Goal: Task Accomplishment & Management: Use online tool/utility

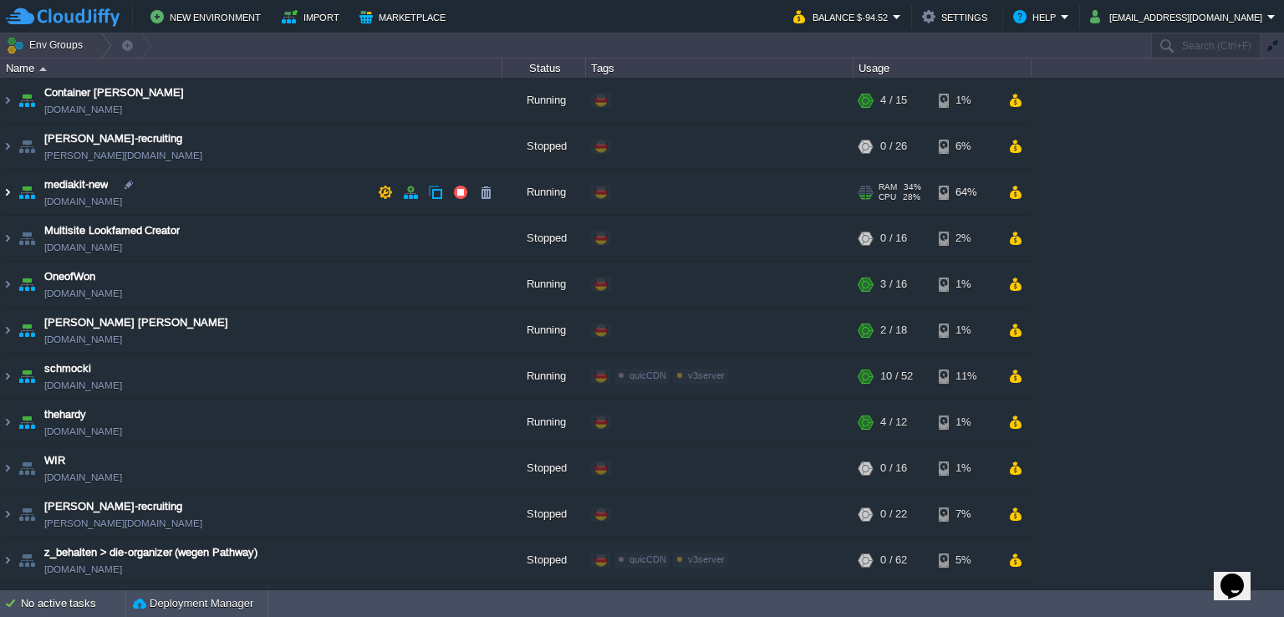
click at [3, 196] on img at bounding box center [7, 192] width 13 height 45
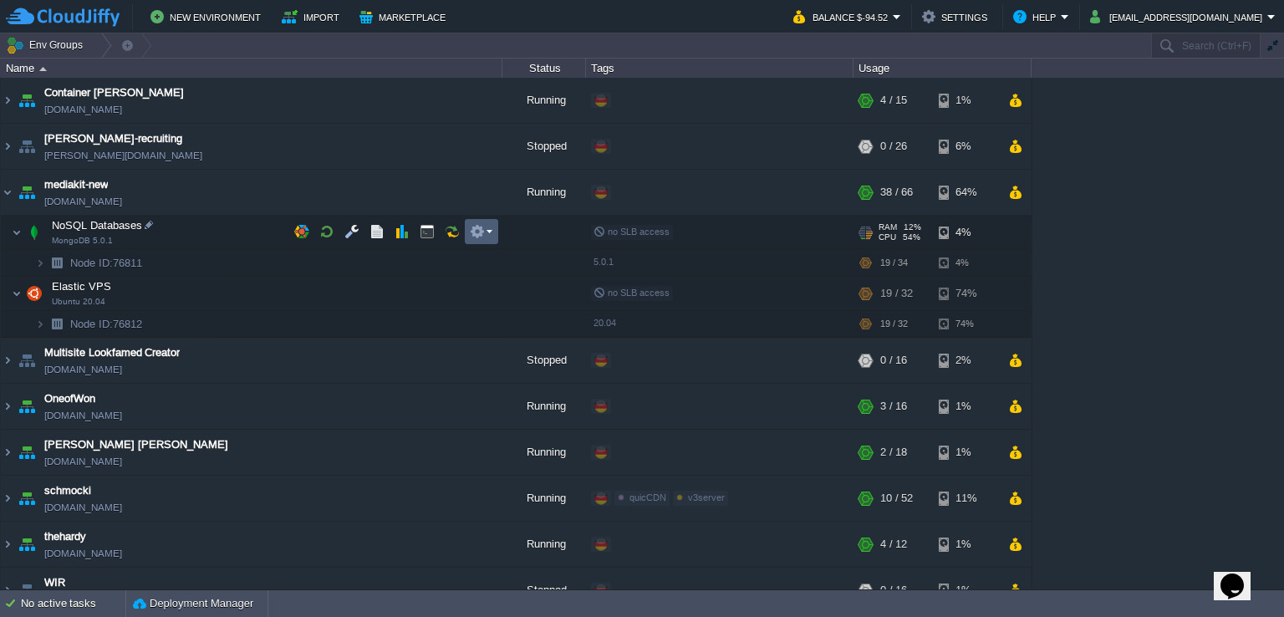
click at [486, 231] on em at bounding box center [481, 231] width 23 height 15
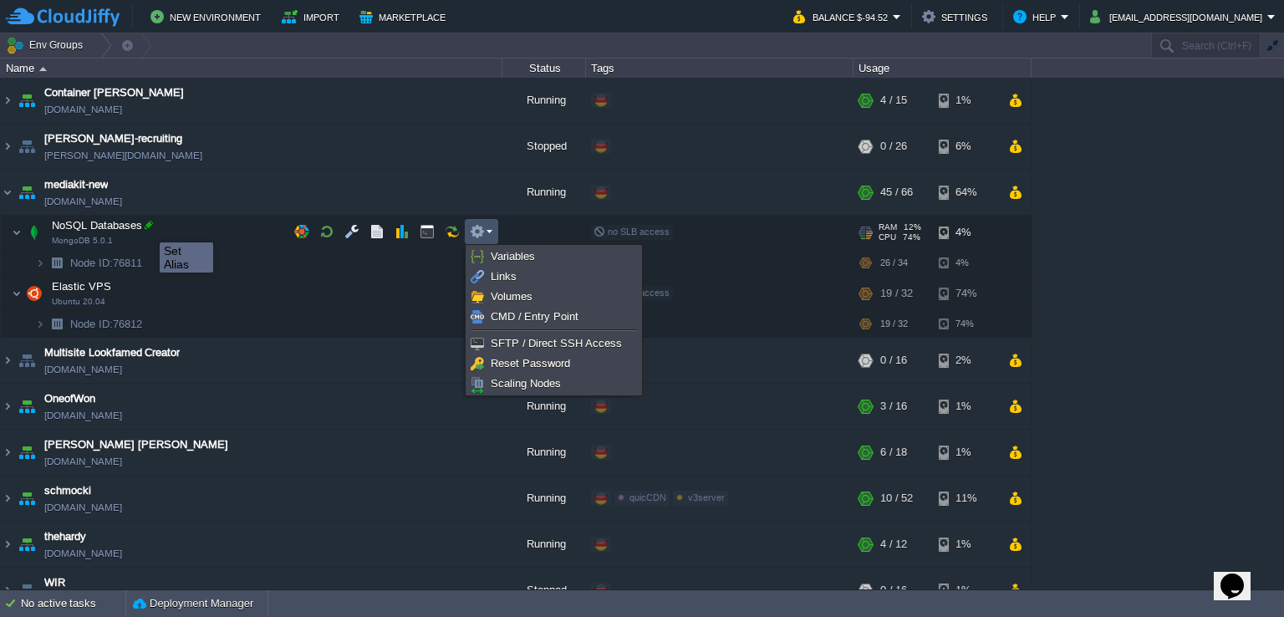
click at [147, 227] on div at bounding box center [148, 224] width 15 height 15
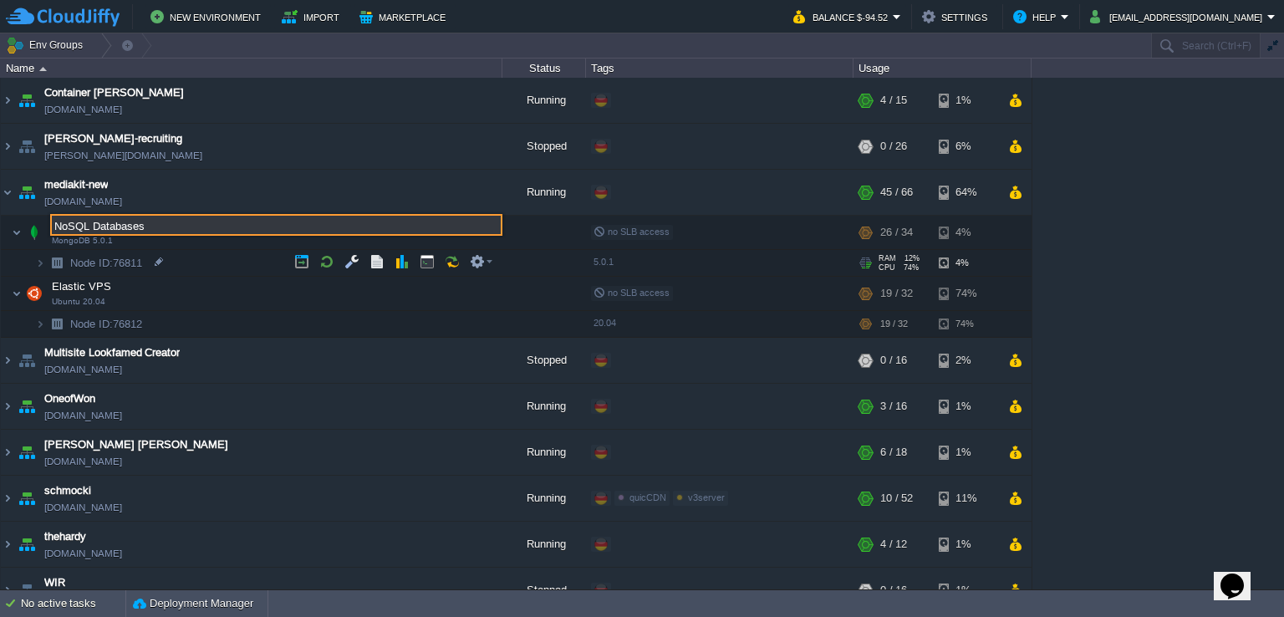
click at [192, 265] on td "Node ID: 76811" at bounding box center [252, 263] width 502 height 27
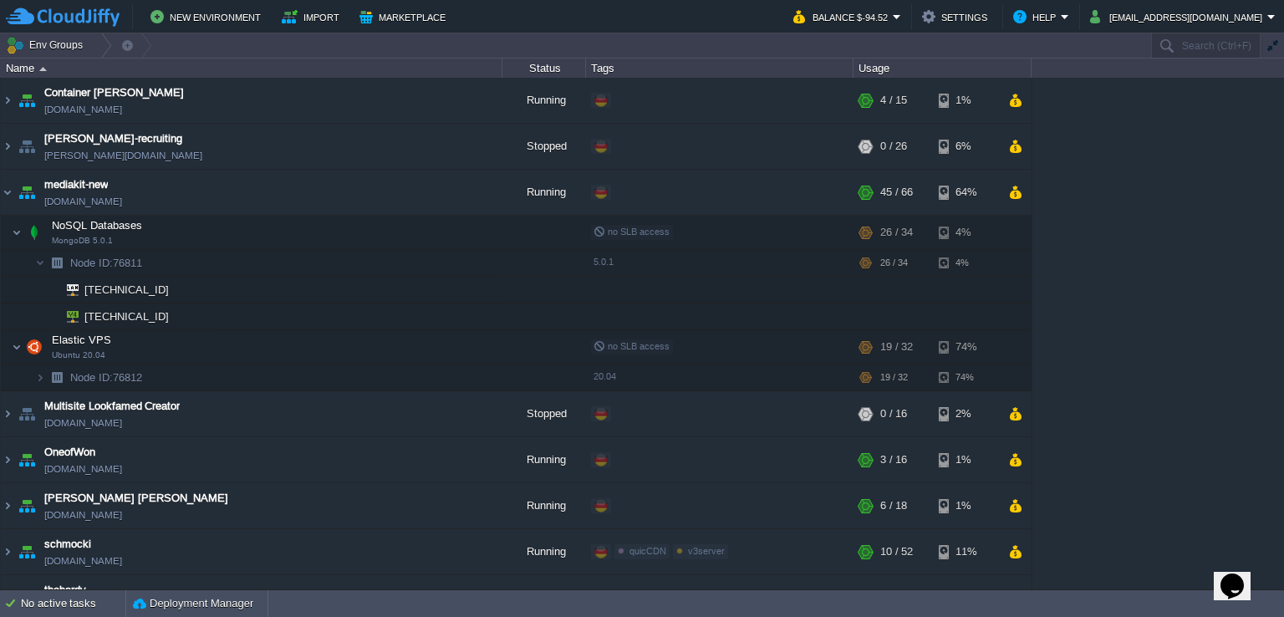
click at [1150, 286] on div "Container [PERSON_NAME] [DOMAIN_NAME] Running + Add to Env Group RAM 24% CPU 4%…" at bounding box center [642, 334] width 1284 height 512
click at [342, 232] on td at bounding box center [351, 231] width 25 height 25
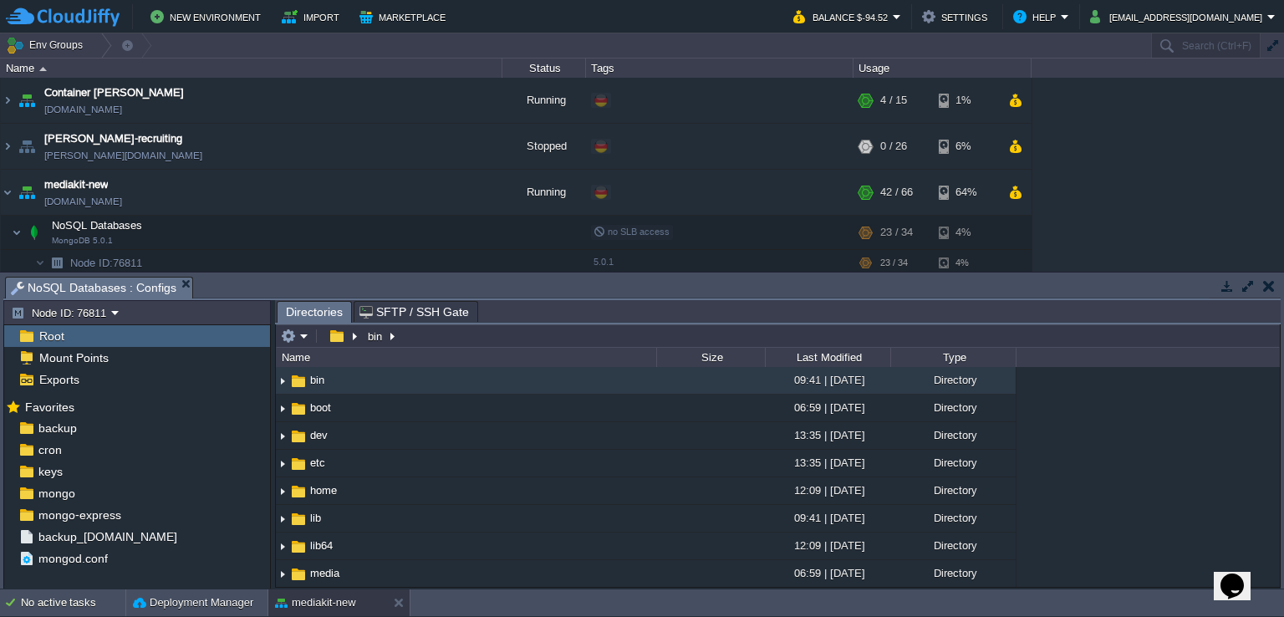
click at [1271, 291] on button "button" at bounding box center [1269, 285] width 12 height 15
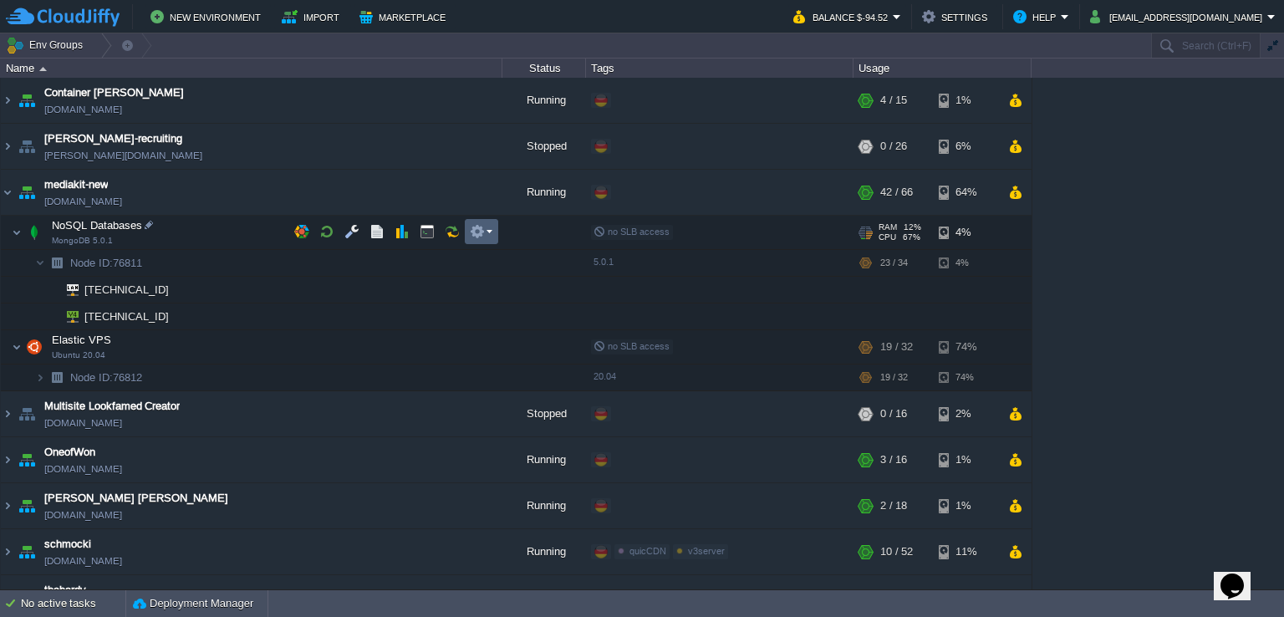
click at [491, 236] on em at bounding box center [481, 231] width 23 height 15
click at [1200, 228] on div "Container [PERSON_NAME] [DOMAIN_NAME] Running + Add to Env Group RAM 24% CPU 4%…" at bounding box center [642, 334] width 1284 height 512
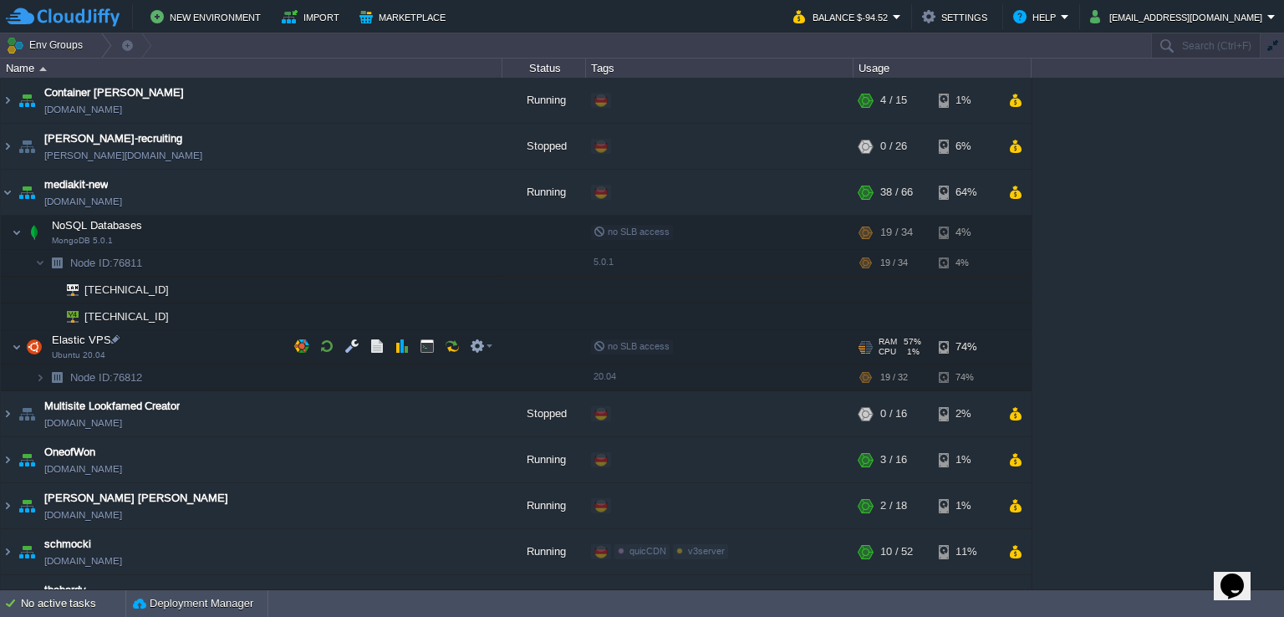
click at [170, 346] on td "Elastic VPS Ubuntu 20.04" at bounding box center [252, 347] width 502 height 34
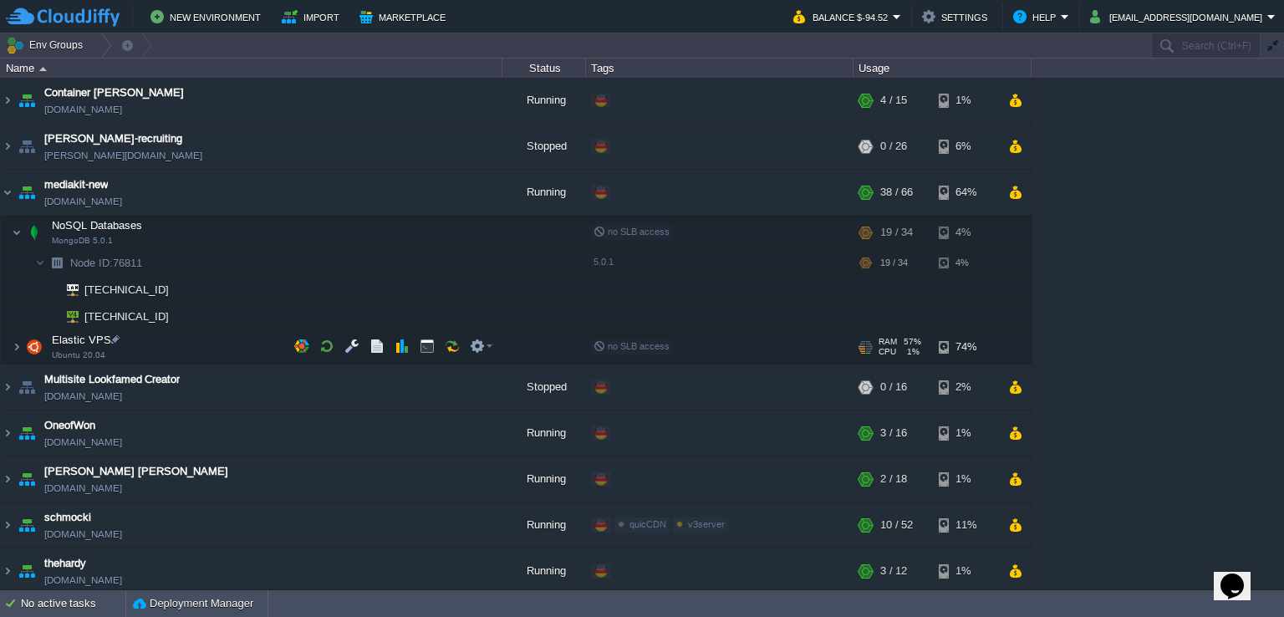
click at [170, 346] on td "Elastic VPS Ubuntu 20.04" at bounding box center [252, 347] width 502 height 34
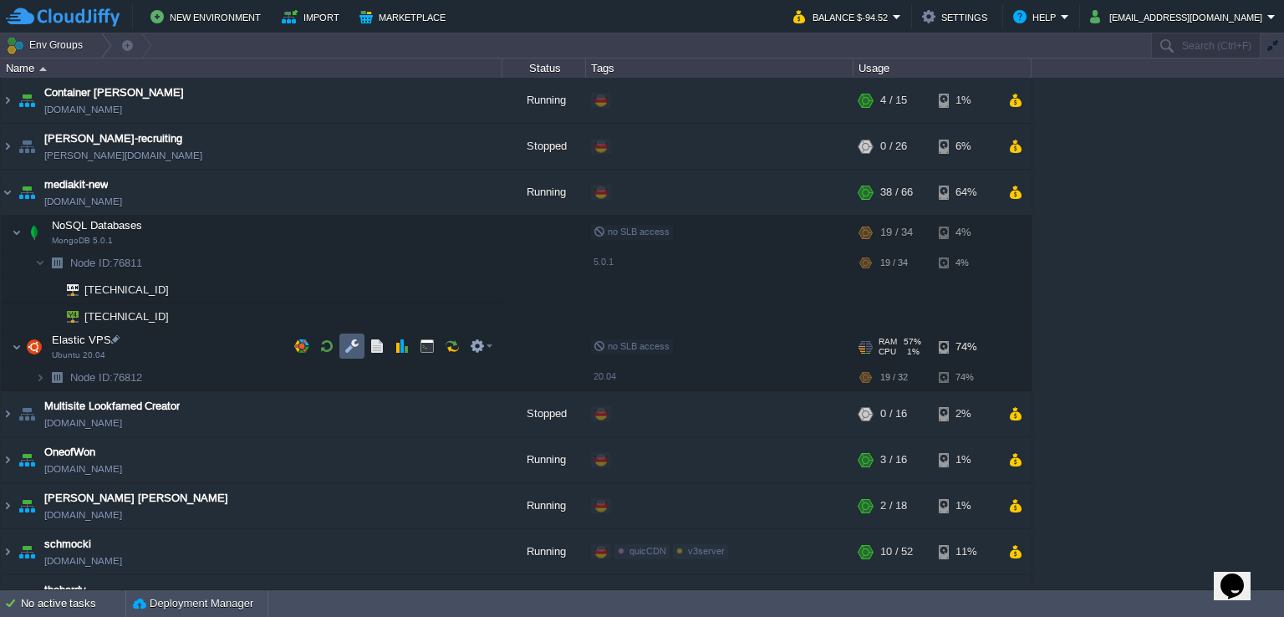
click at [351, 349] on button "button" at bounding box center [351, 346] width 15 height 15
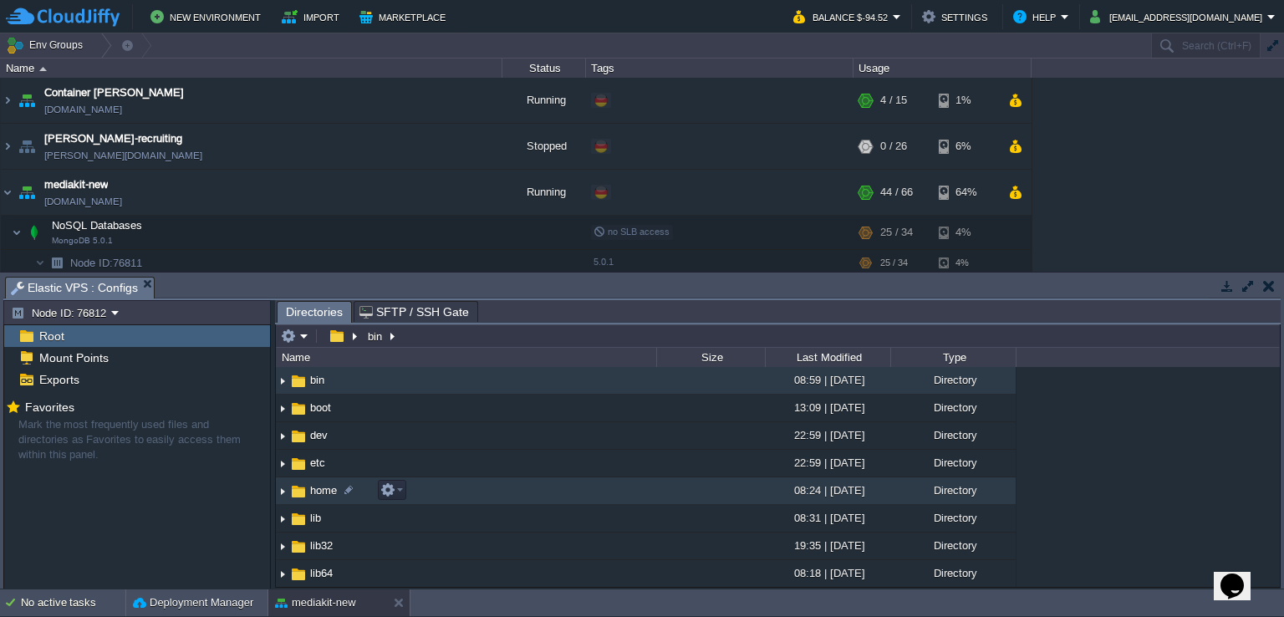
click at [282, 493] on img at bounding box center [282, 491] width 13 height 26
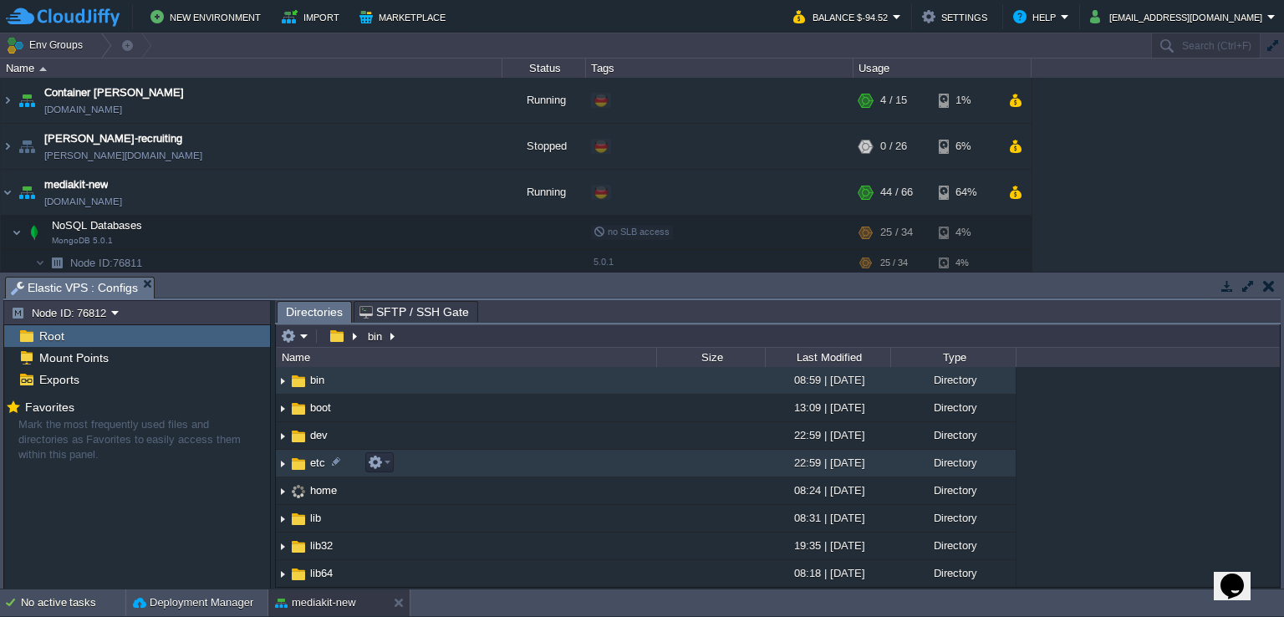
scroll to position [84, 0]
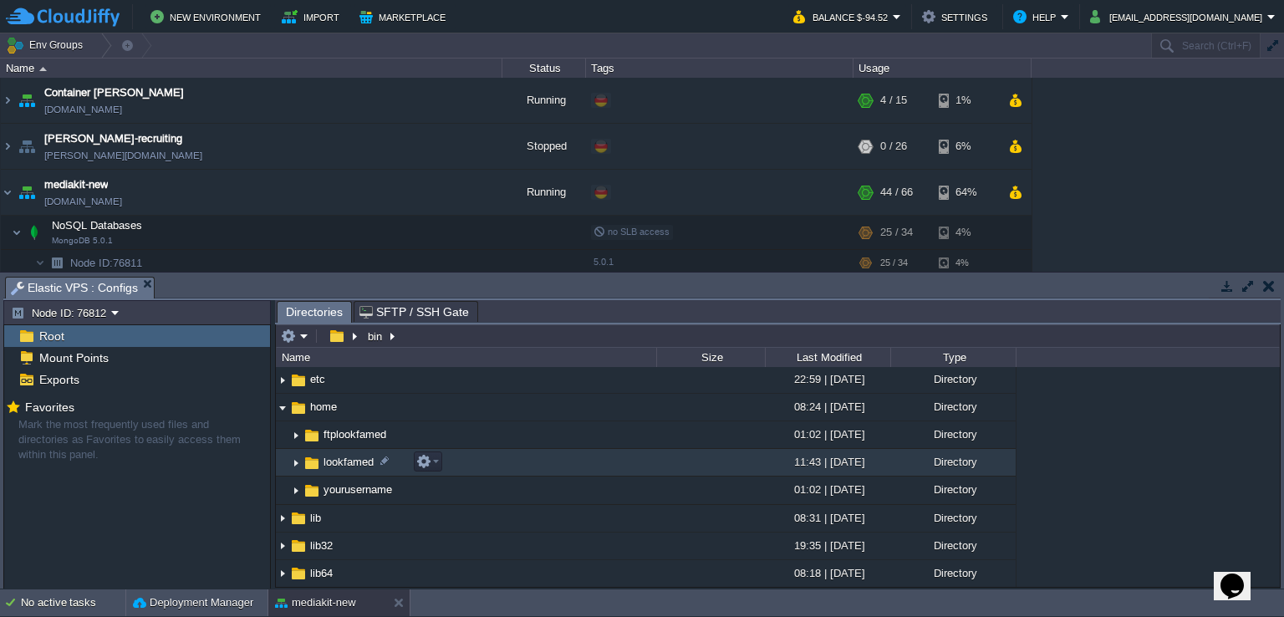
click at [298, 459] on img at bounding box center [295, 463] width 13 height 26
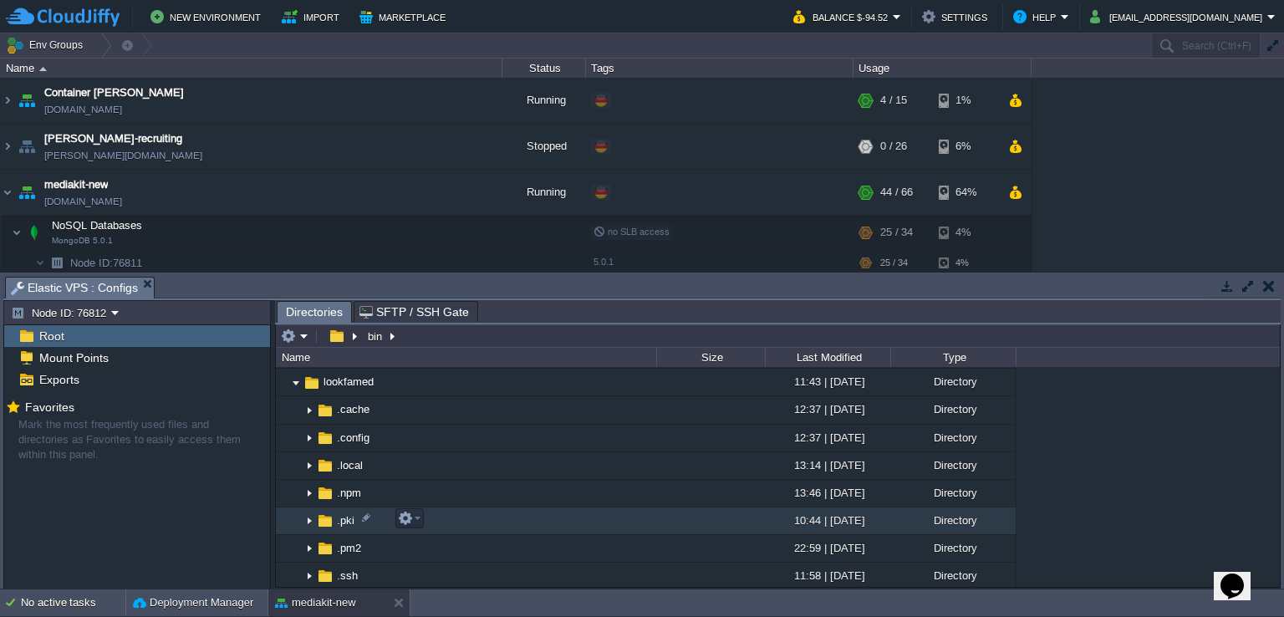
scroll to position [167, 0]
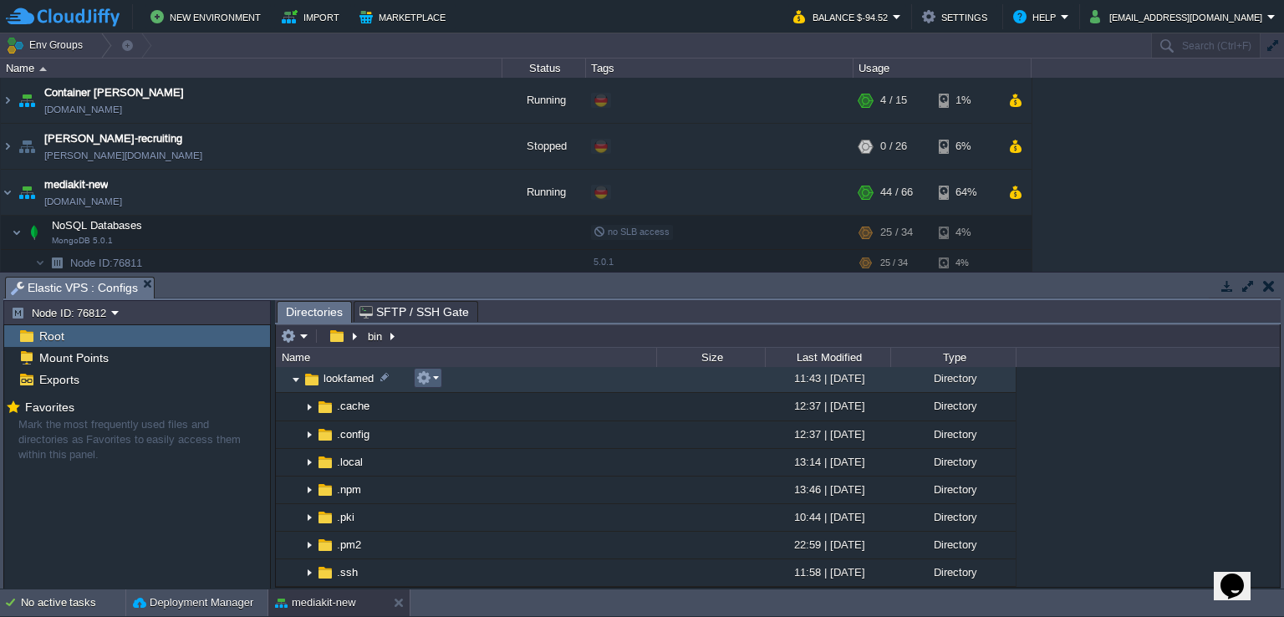
click at [435, 375] on em at bounding box center [427, 377] width 23 height 15
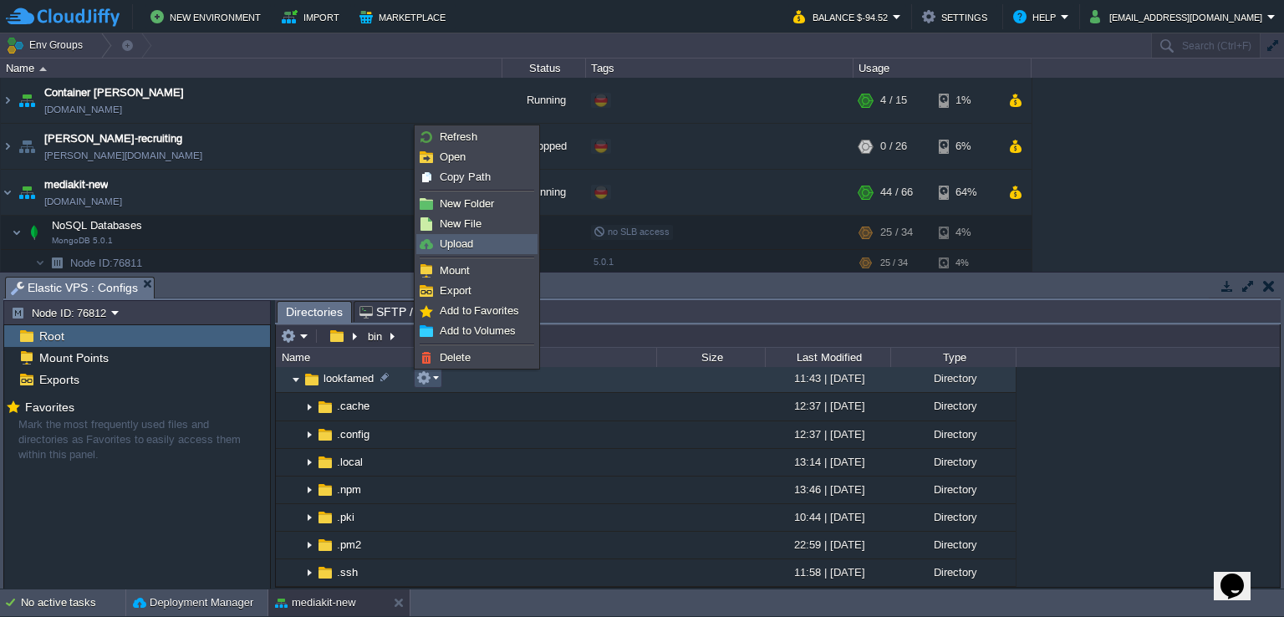
click at [498, 250] on link "Upload" at bounding box center [477, 244] width 120 height 18
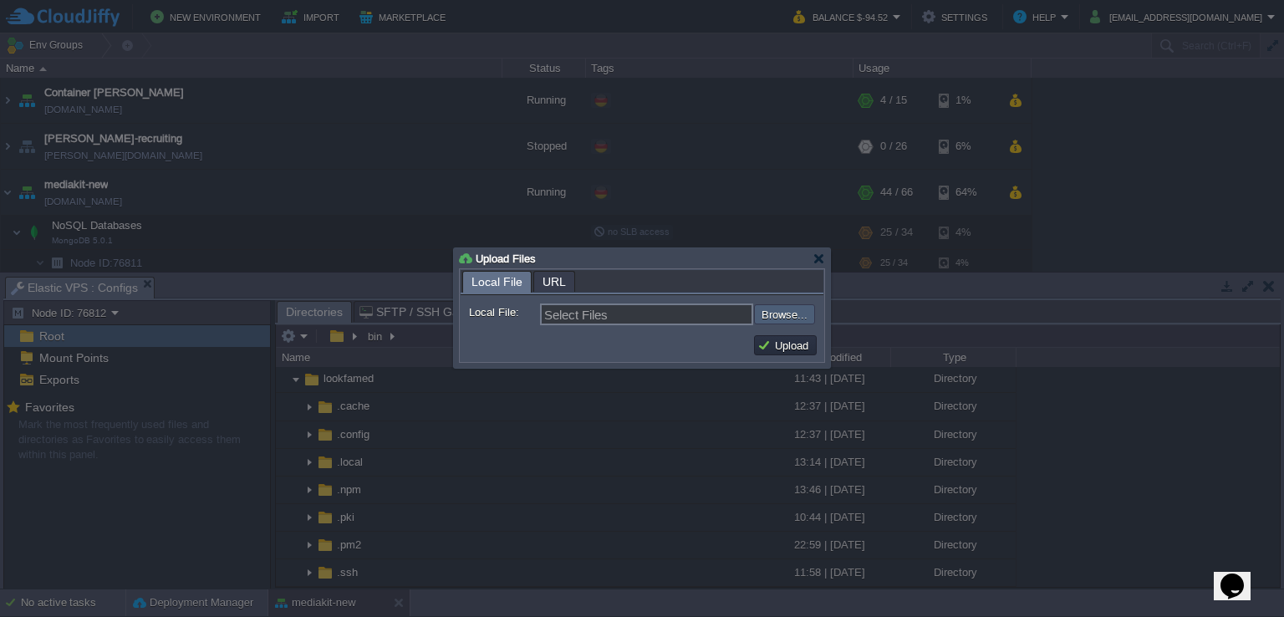
click at [789, 312] on input "file" at bounding box center [710, 314] width 212 height 20
click at [787, 319] on input "file" at bounding box center [710, 314] width 212 height 20
click at [754, 316] on input "file" at bounding box center [710, 314] width 212 height 20
type input "C:\fakepath\dist.zip"
type input "dist.zip"
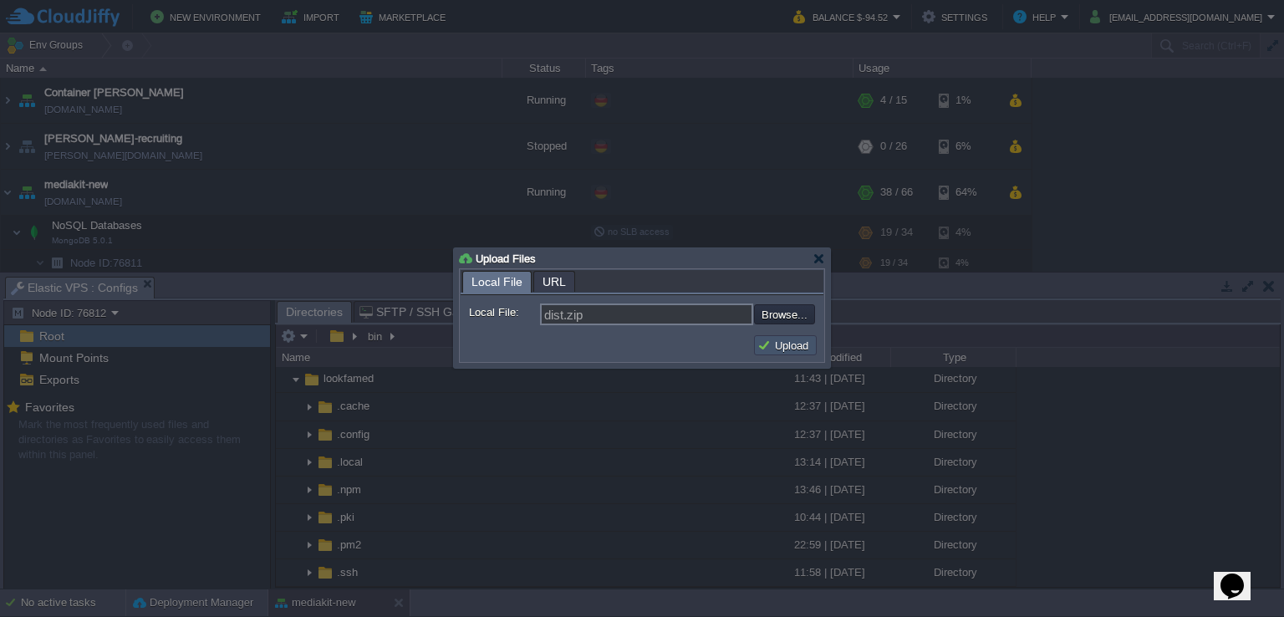
click at [778, 349] on button "Upload" at bounding box center [785, 345] width 56 height 15
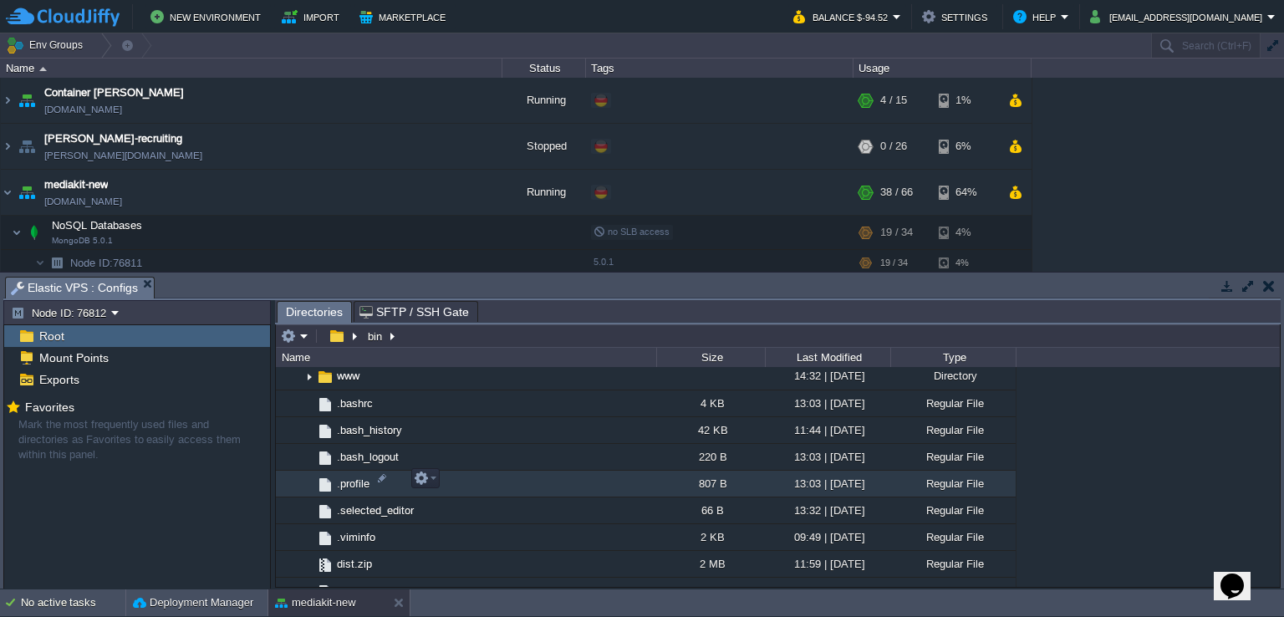
scroll to position [585, 0]
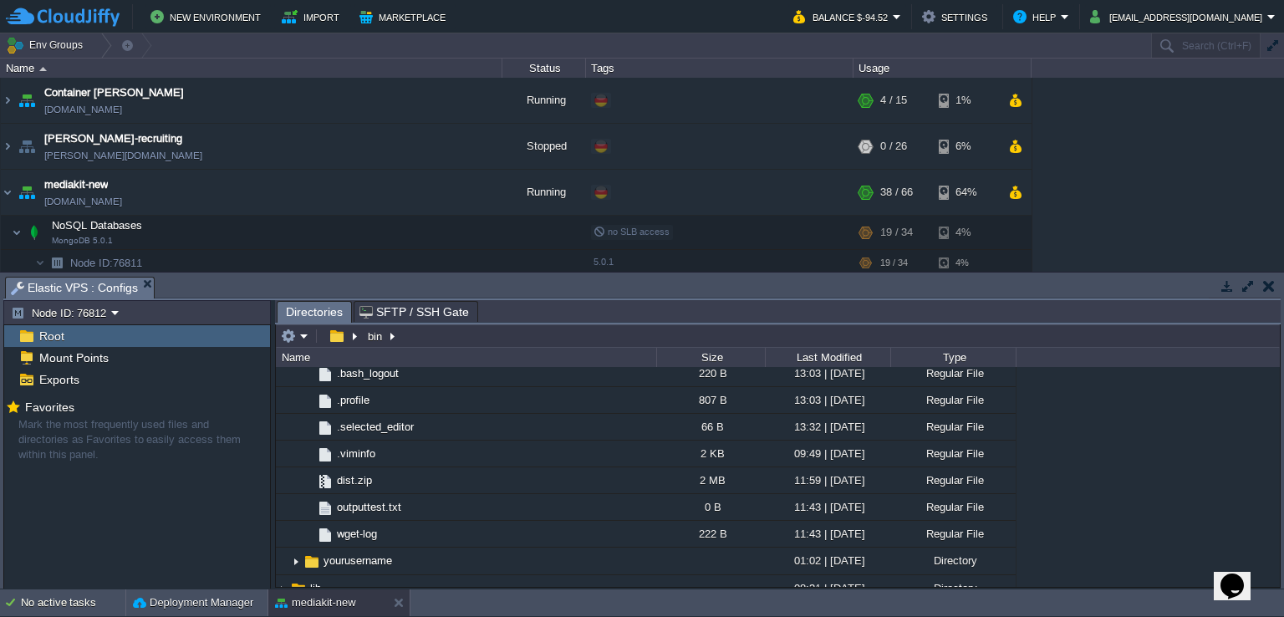
click at [1271, 288] on button "button" at bounding box center [1269, 285] width 12 height 15
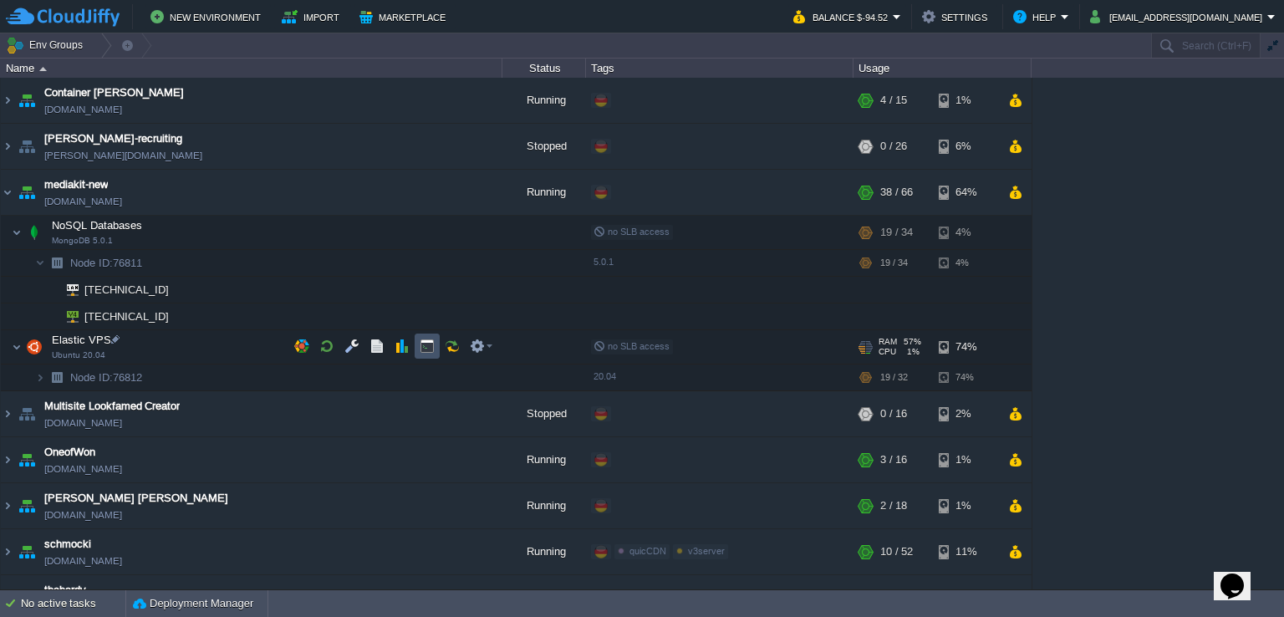
click at [421, 349] on button "button" at bounding box center [427, 346] width 15 height 15
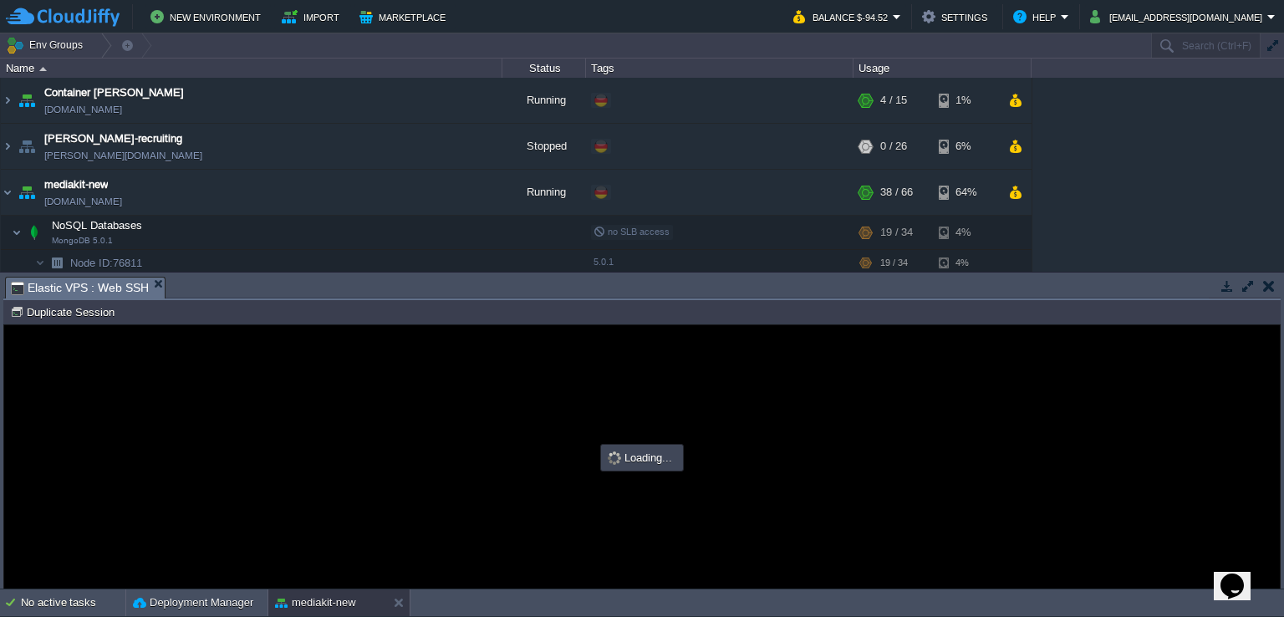
scroll to position [0, 0]
type input "#000000"
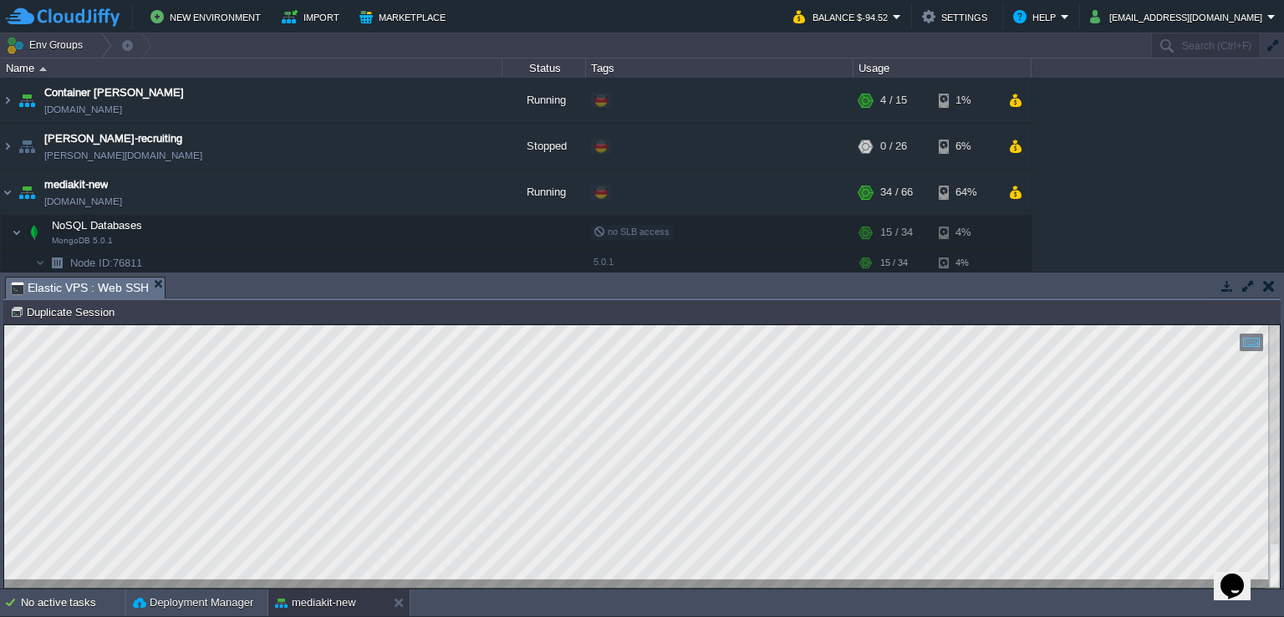
click at [647, 592] on td "No active tasks Deployment Manager mediakit-new" at bounding box center [642, 602] width 1284 height 27
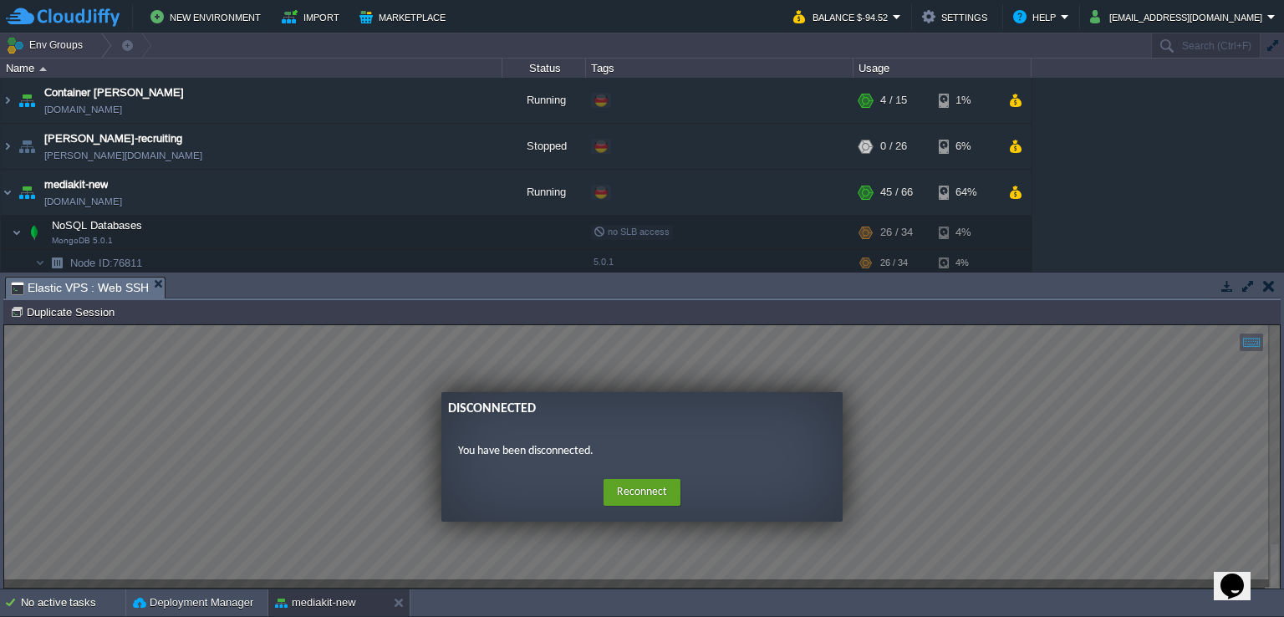
click at [1267, 288] on button "button" at bounding box center [1269, 285] width 12 height 15
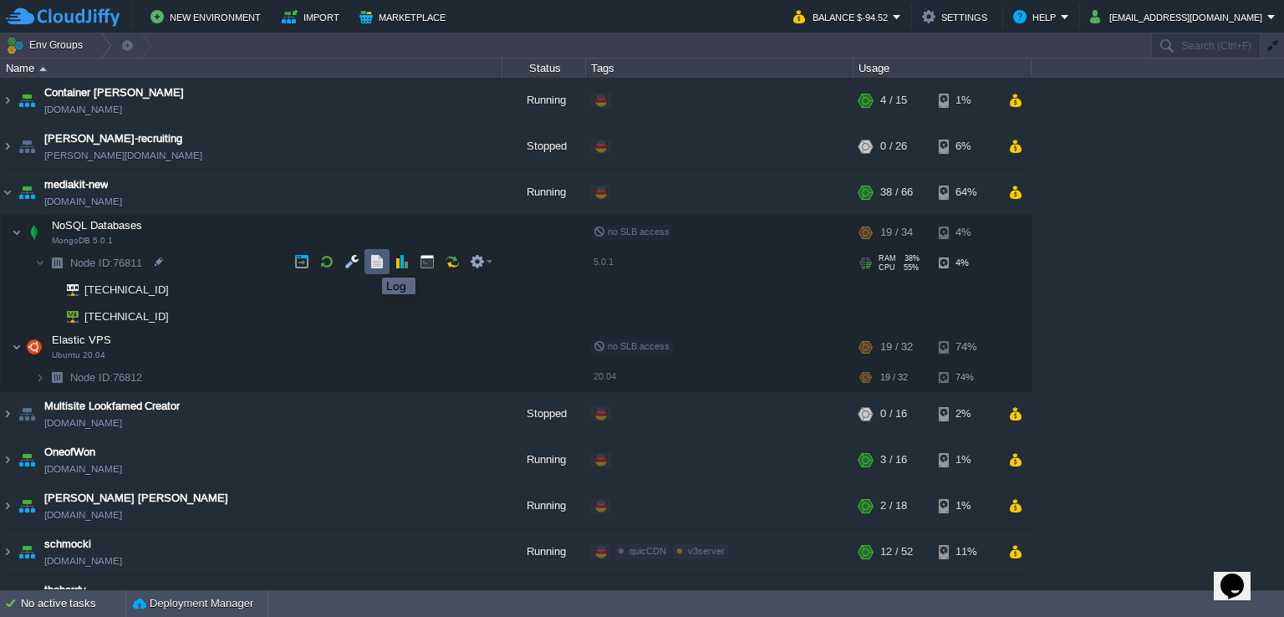
click at [370, 262] on button "button" at bounding box center [377, 261] width 15 height 15
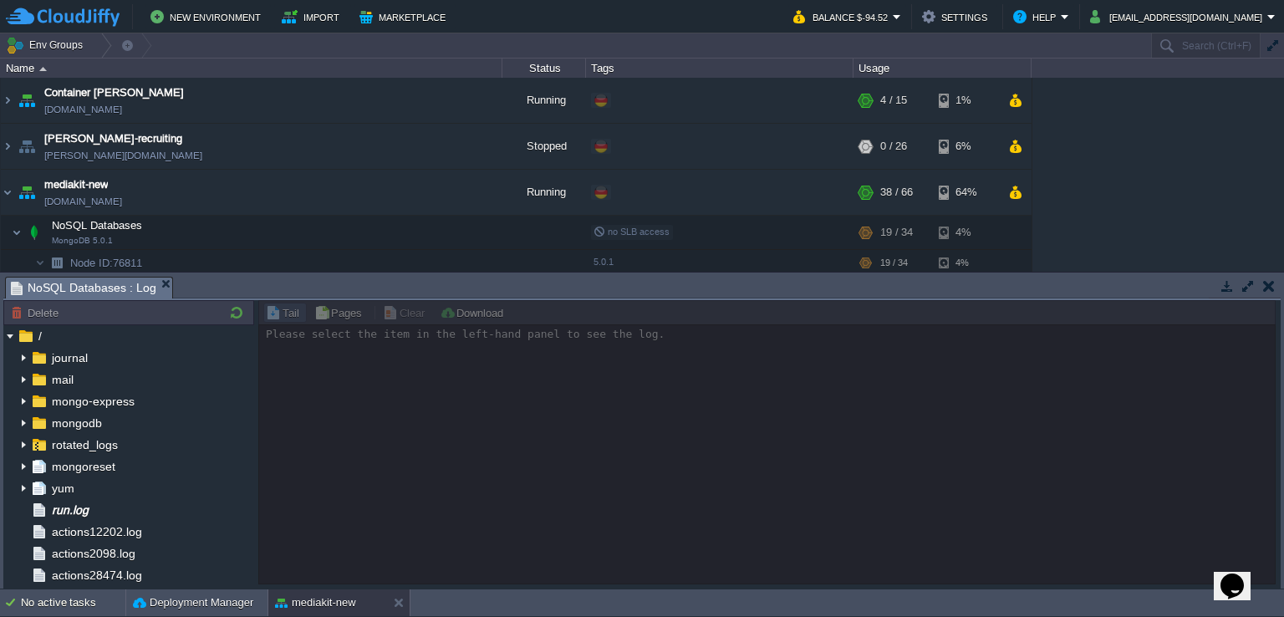
click at [1271, 294] on td at bounding box center [1268, 286] width 21 height 20
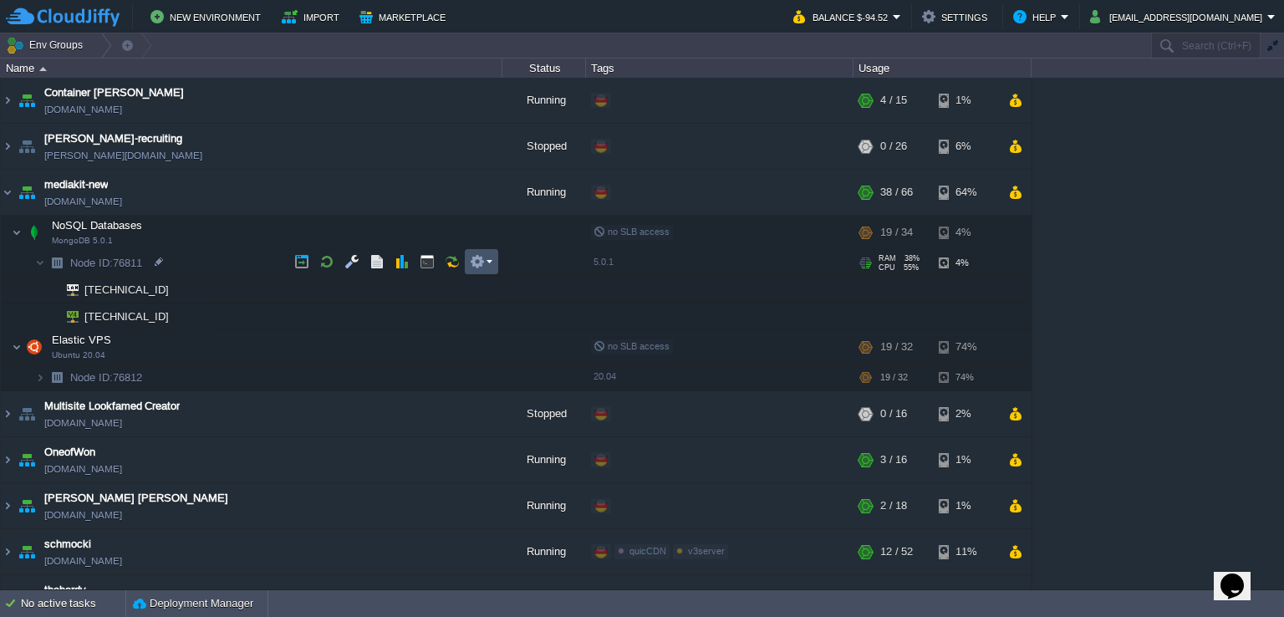
click at [477, 267] on button "button" at bounding box center [477, 261] width 15 height 15
click at [479, 262] on button "button" at bounding box center [477, 261] width 15 height 15
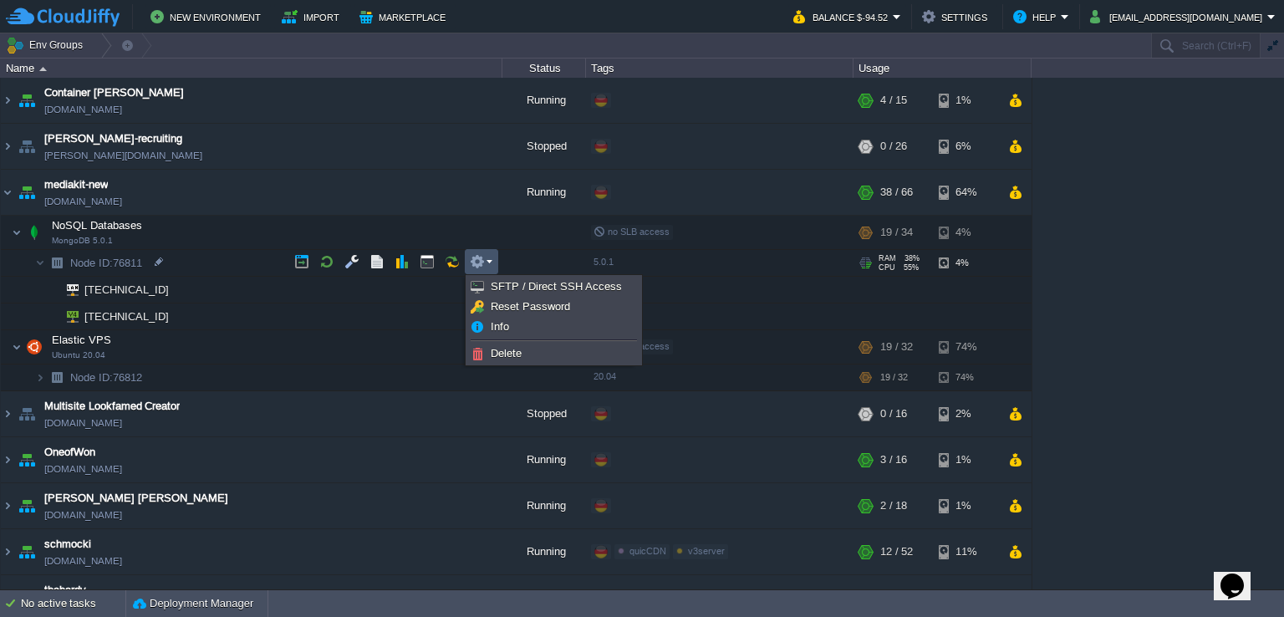
click at [479, 262] on button "button" at bounding box center [477, 261] width 15 height 15
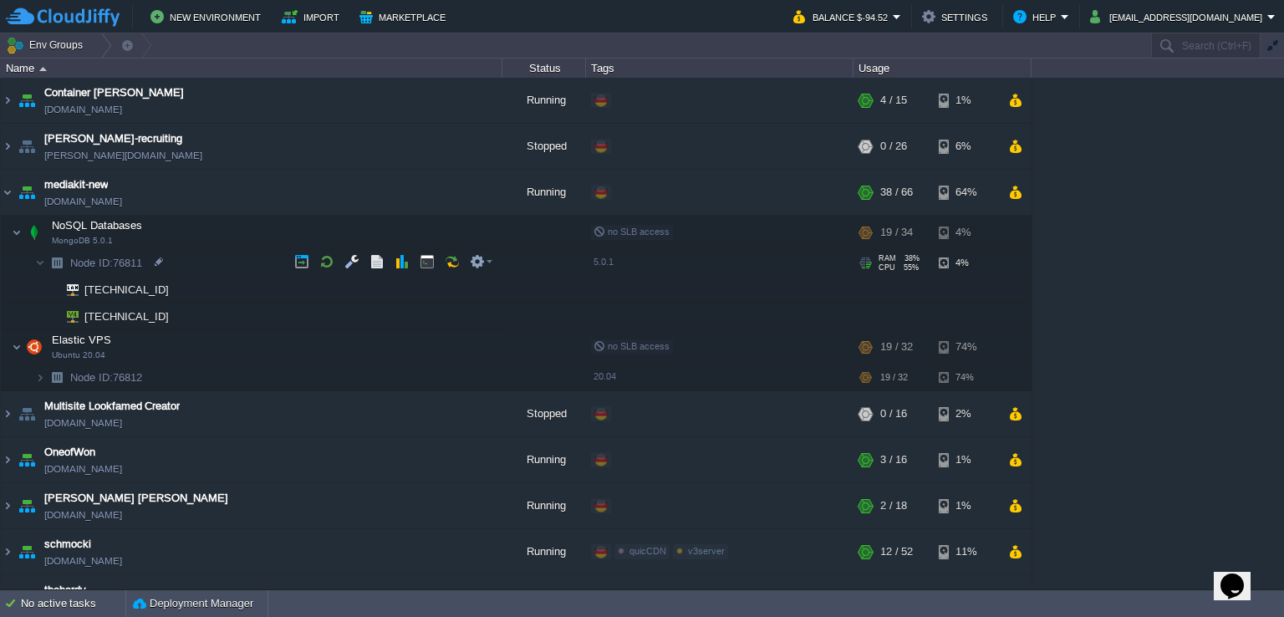
click at [603, 265] on span "5.0.1" at bounding box center [604, 262] width 20 height 10
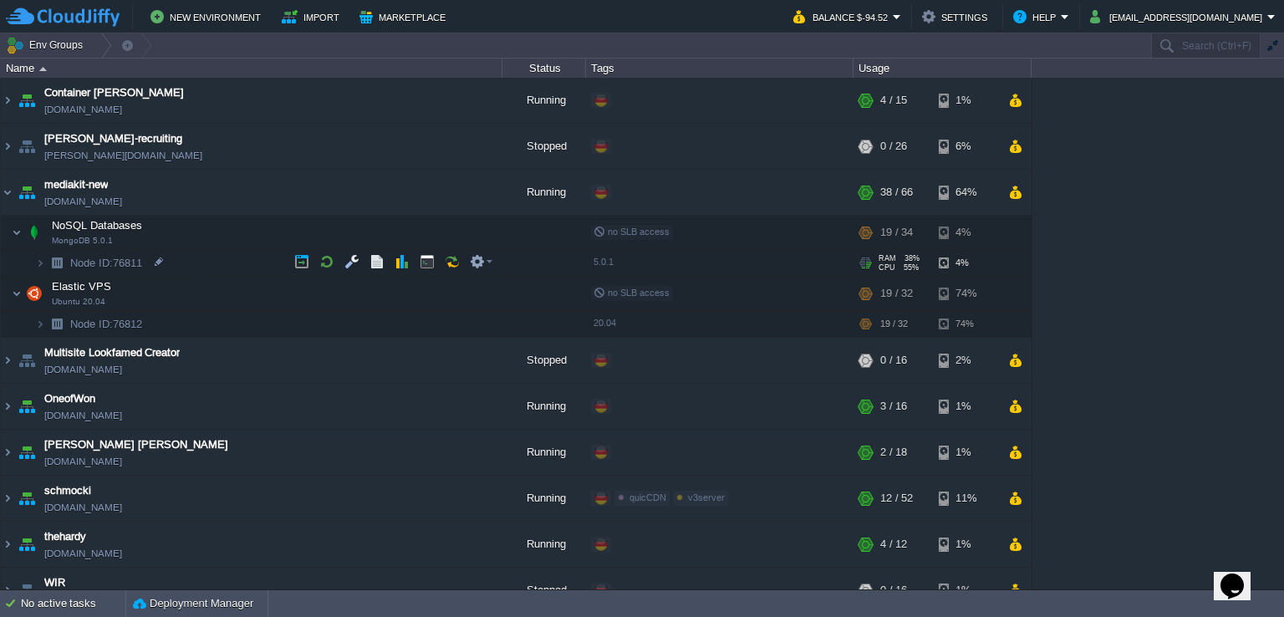
click at [603, 265] on span "5.0.1" at bounding box center [604, 262] width 20 height 10
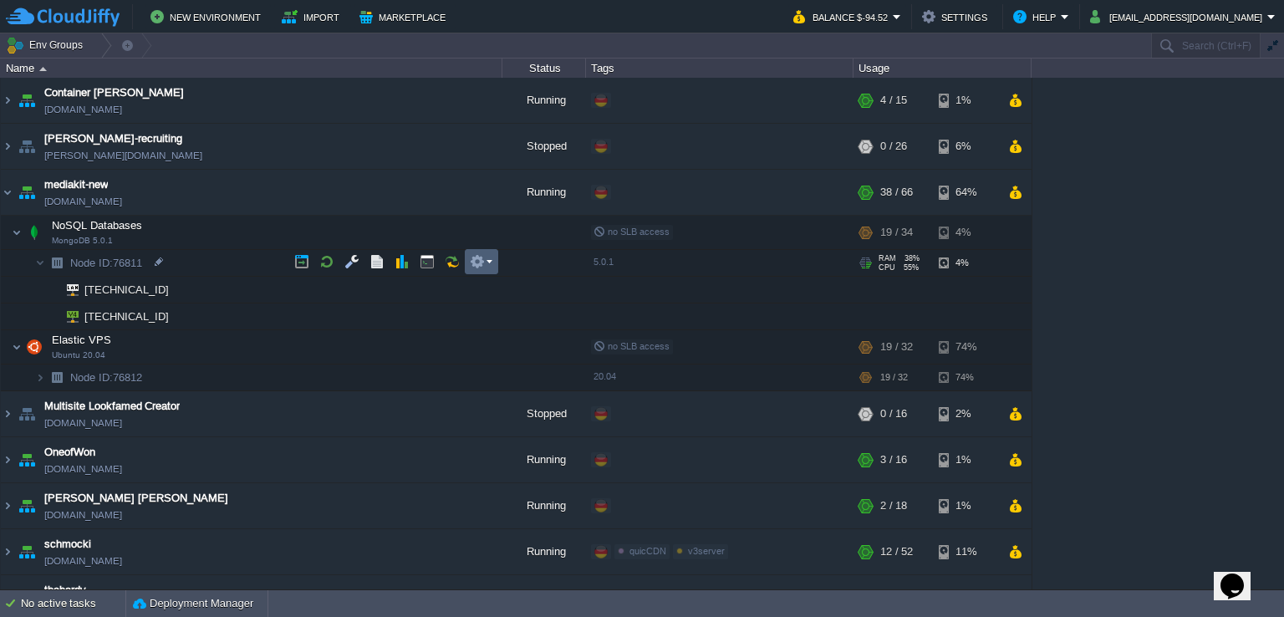
click at [486, 263] on em at bounding box center [481, 261] width 23 height 15
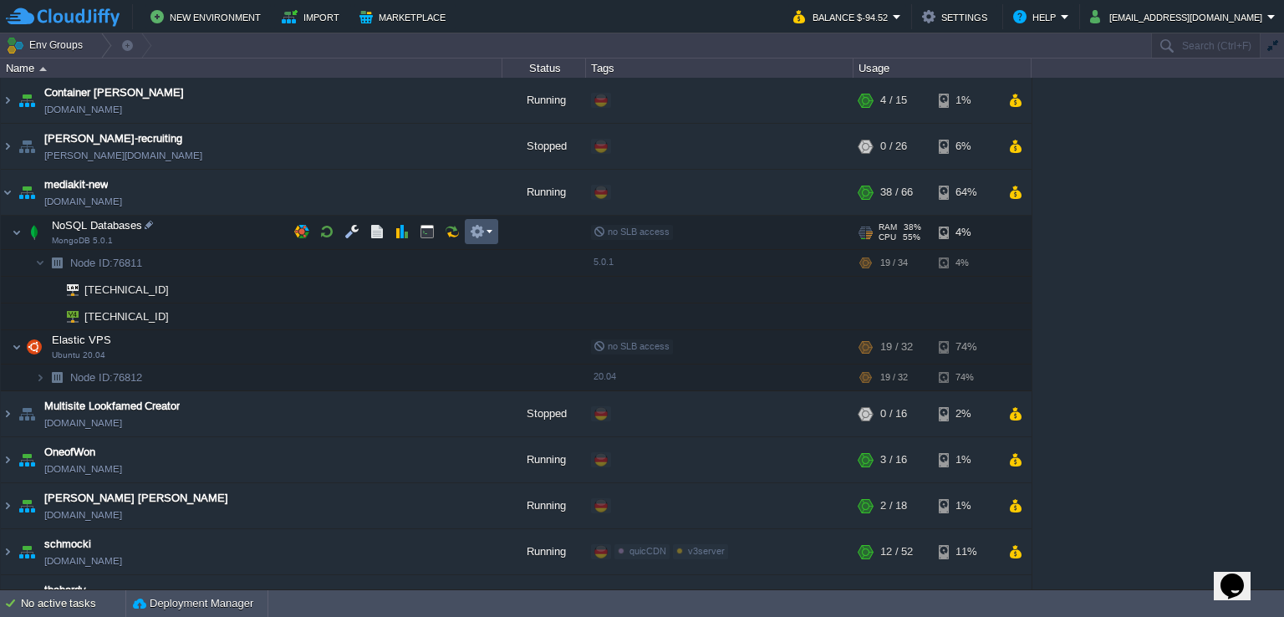
click at [483, 232] on button "button" at bounding box center [477, 231] width 15 height 15
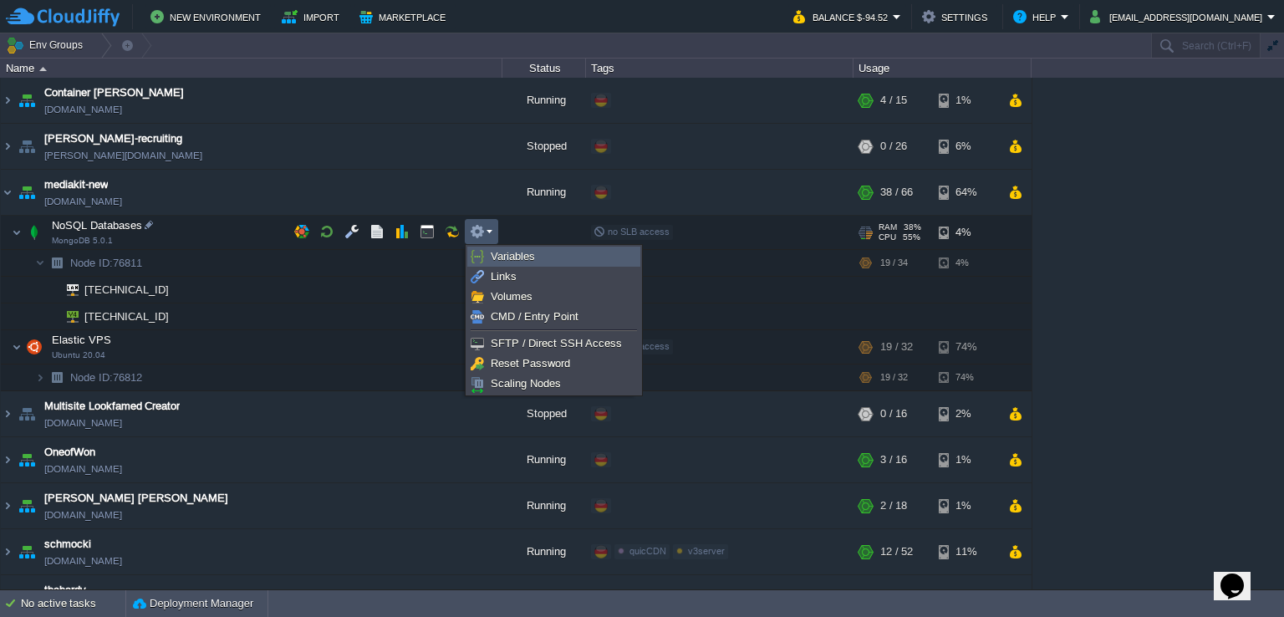
click at [501, 255] on span "Variables" at bounding box center [513, 256] width 44 height 13
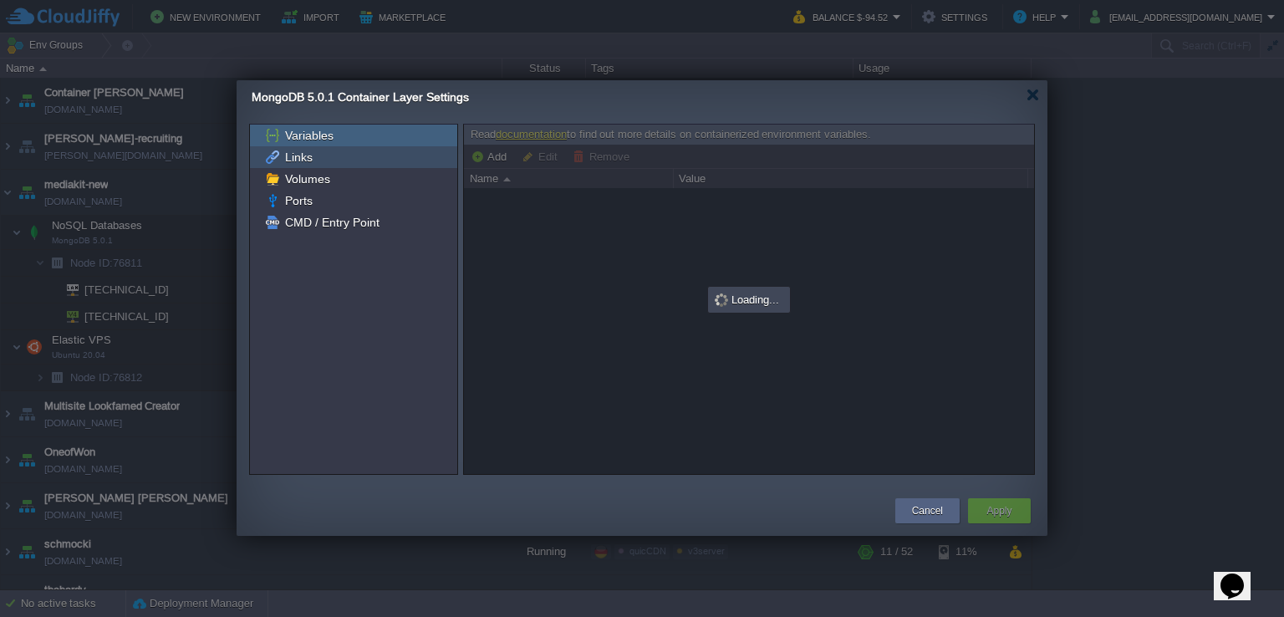
click at [329, 155] on div "Links" at bounding box center [353, 157] width 207 height 22
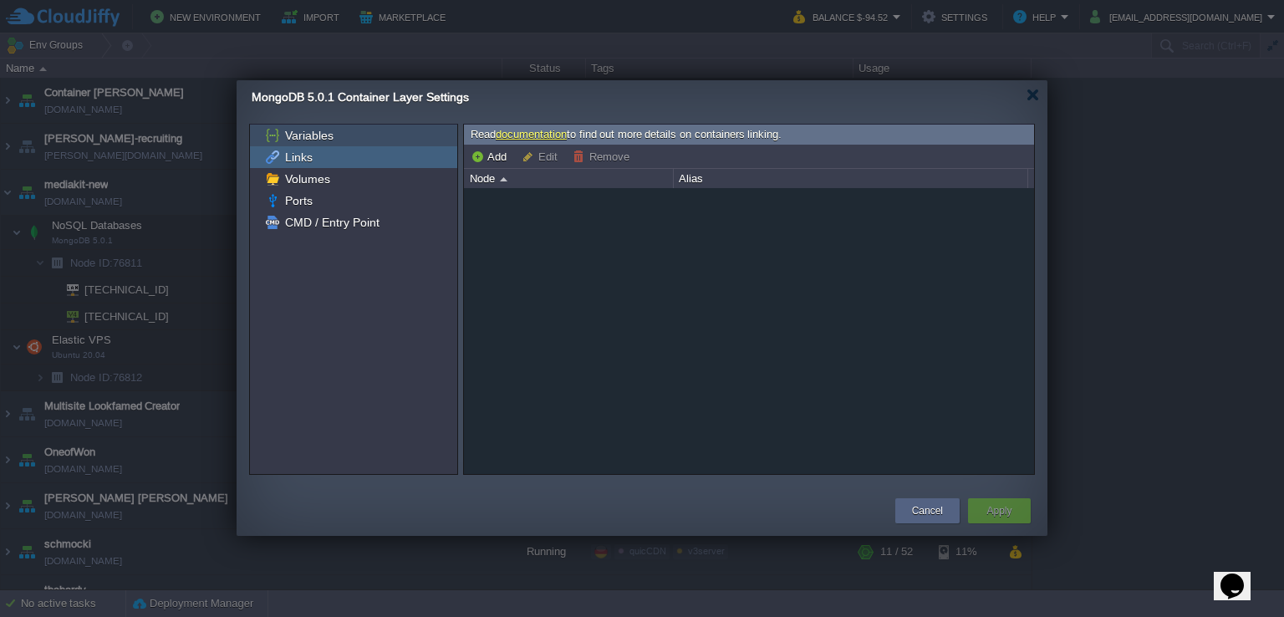
click at [333, 140] on span "Variables" at bounding box center [309, 135] width 54 height 15
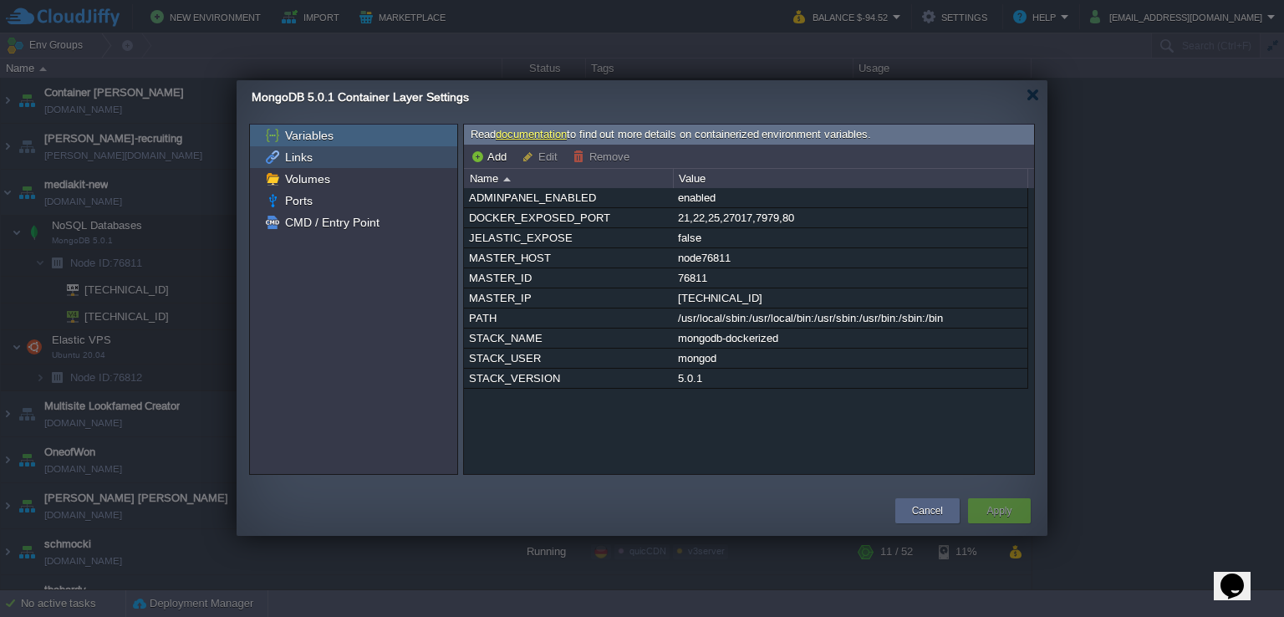
click at [345, 161] on div "Links" at bounding box center [353, 157] width 207 height 22
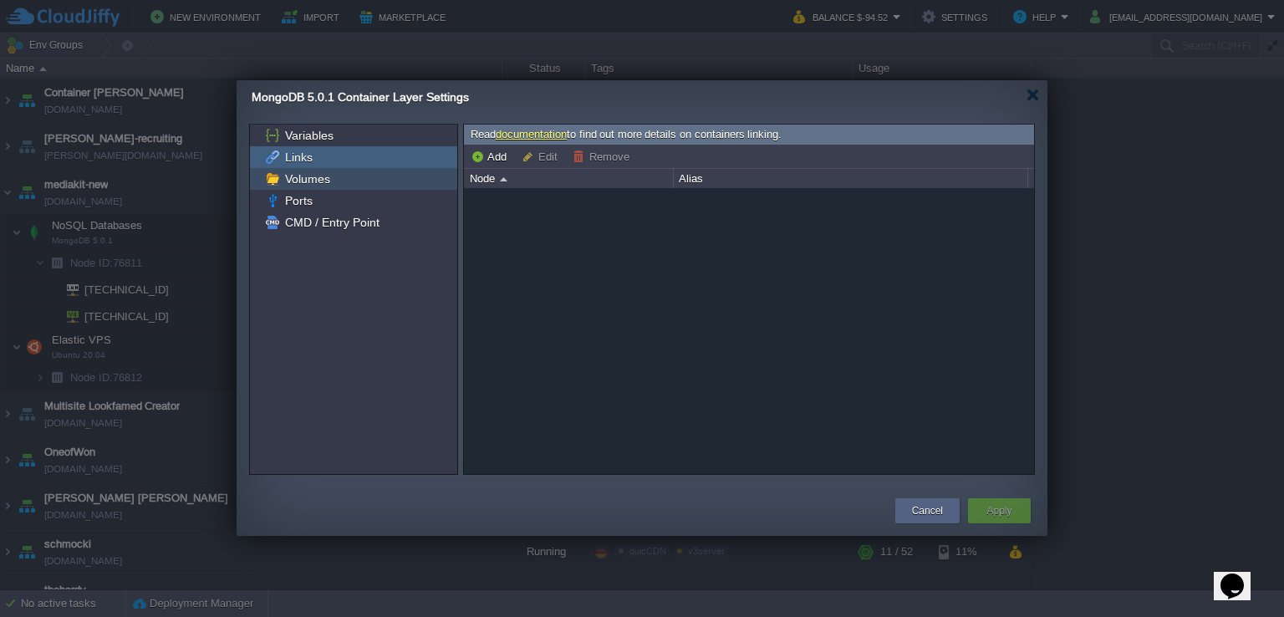
click at [351, 180] on div "Volumes" at bounding box center [353, 179] width 207 height 22
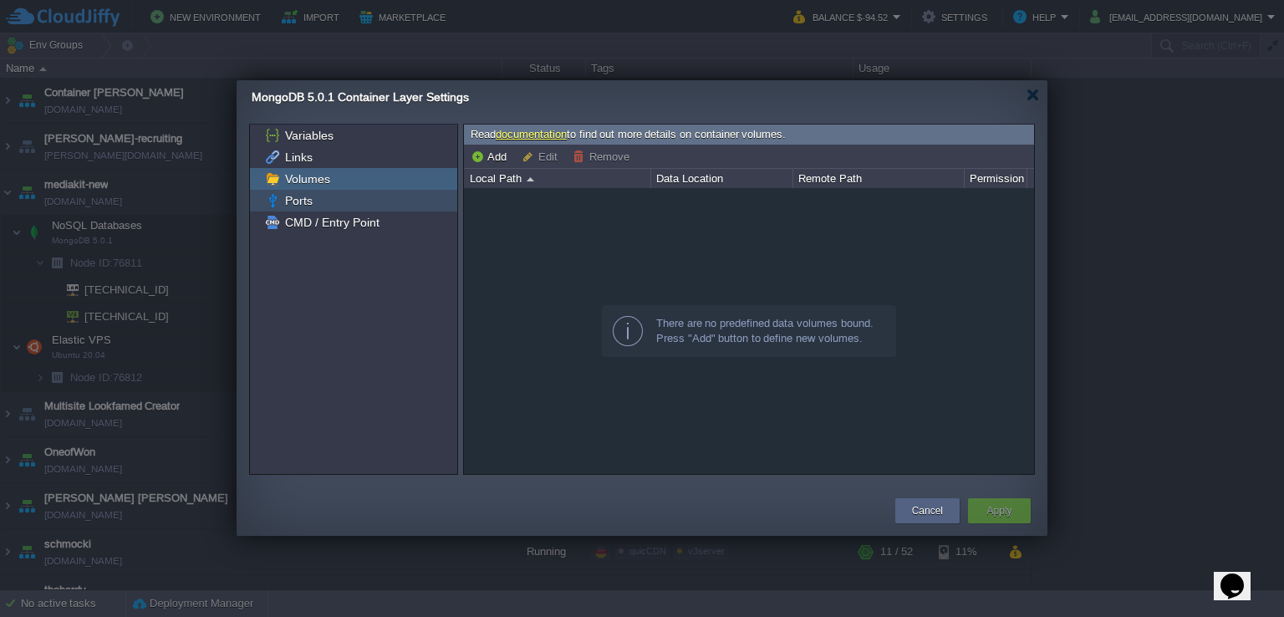
click at [364, 204] on div "Ports" at bounding box center [353, 201] width 207 height 22
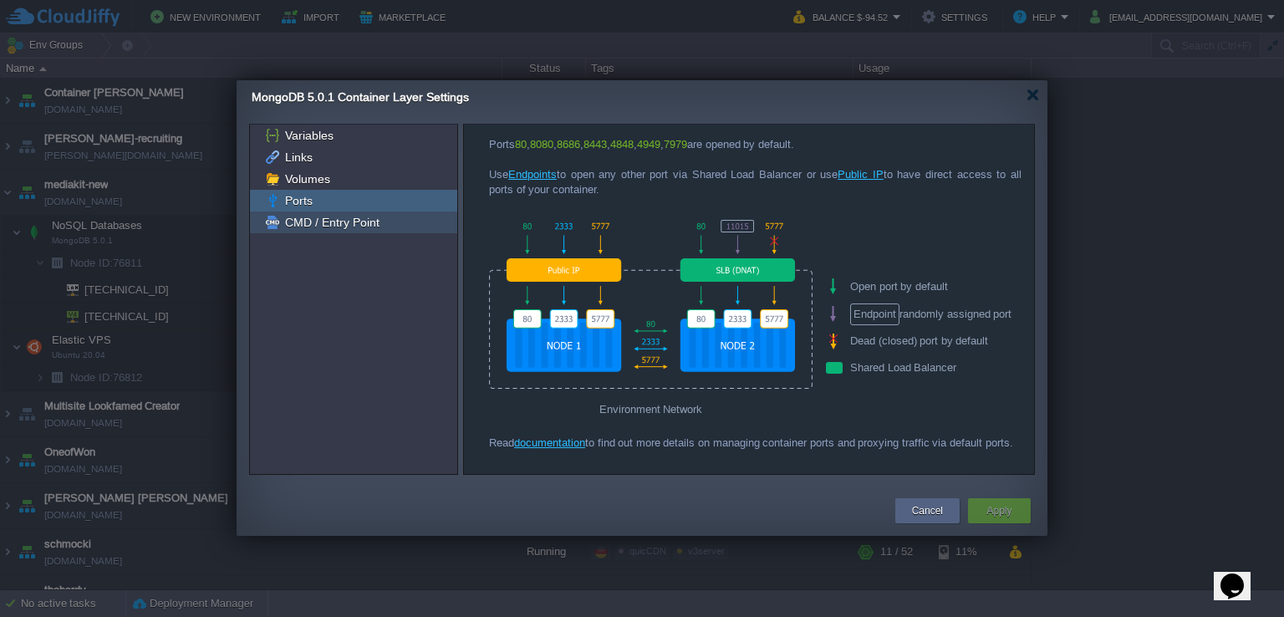
click at [380, 218] on div "CMD / Entry Point" at bounding box center [353, 223] width 207 height 22
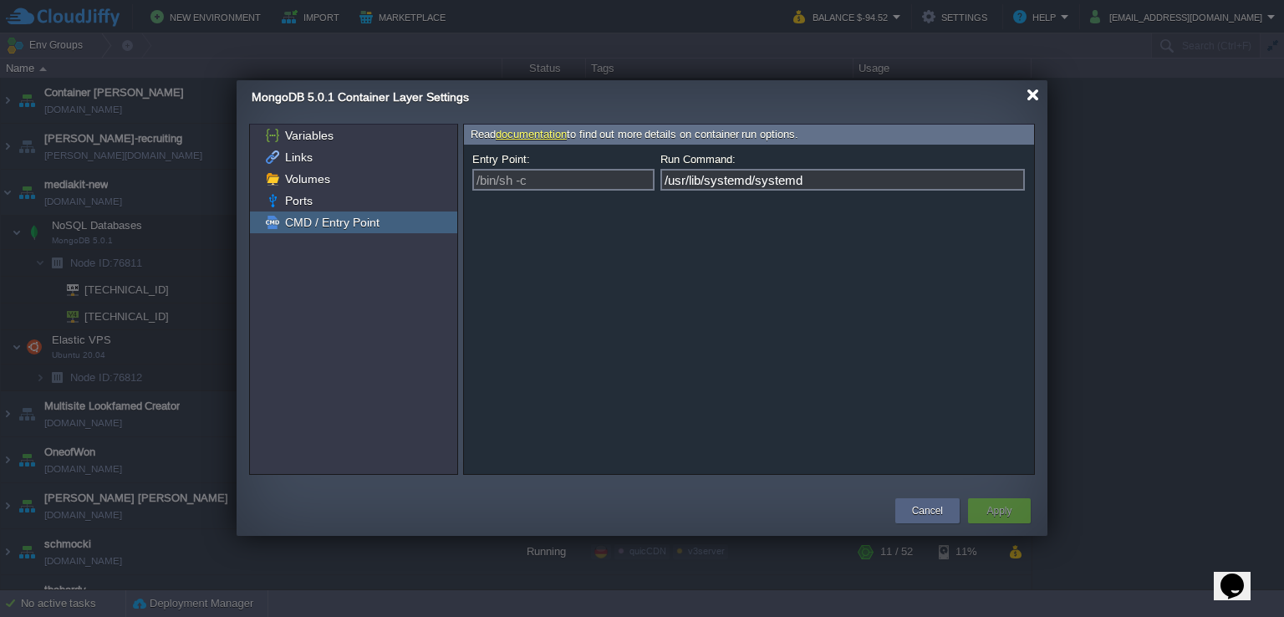
click at [1034, 96] on div at bounding box center [1033, 95] width 13 height 13
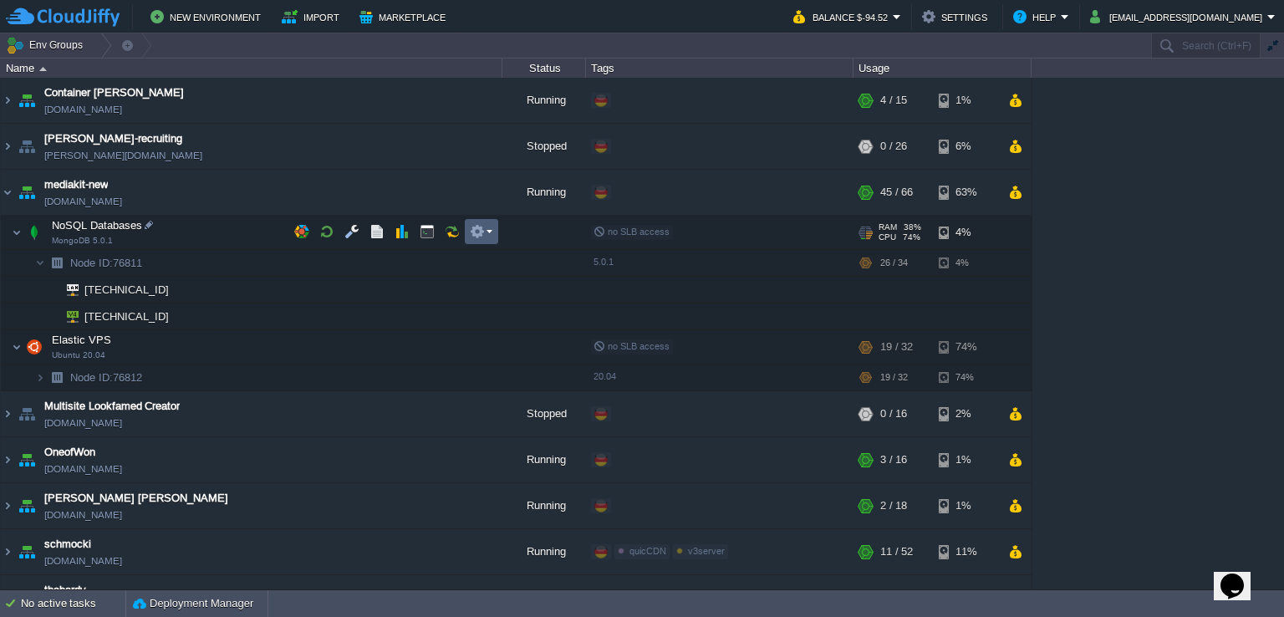
click at [489, 228] on em at bounding box center [481, 231] width 23 height 15
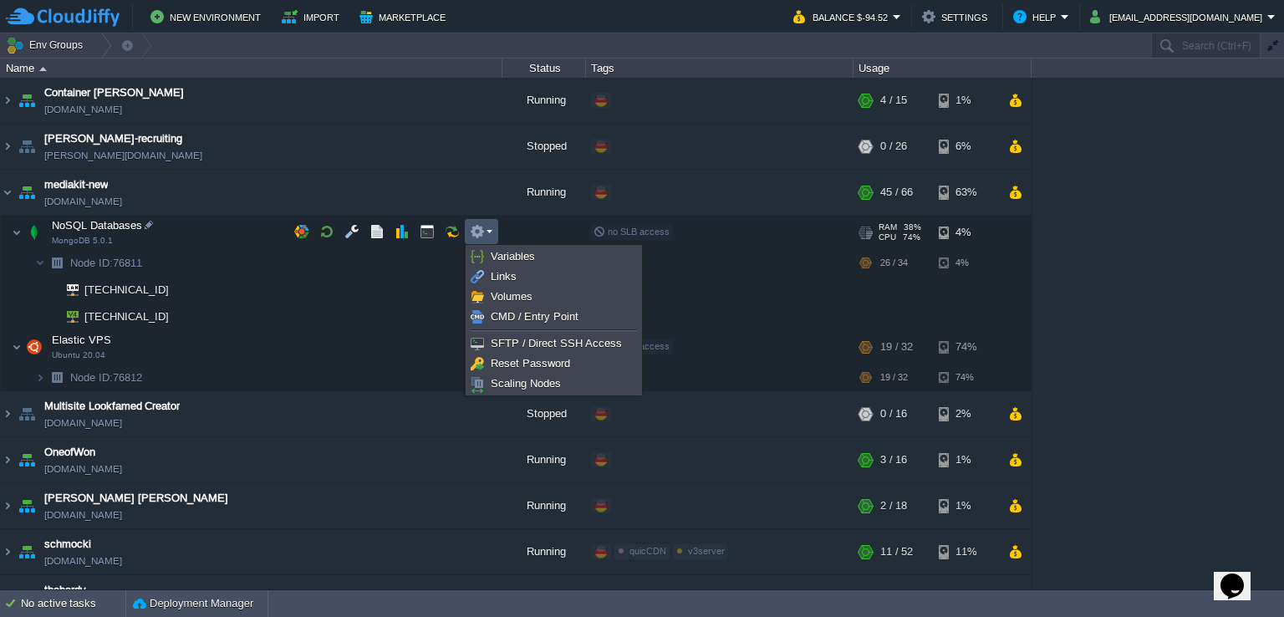
click at [1177, 260] on div "Container [PERSON_NAME] [DOMAIN_NAME] Running + Add to Env Group RAM 23% CPU 1%…" at bounding box center [642, 334] width 1284 height 512
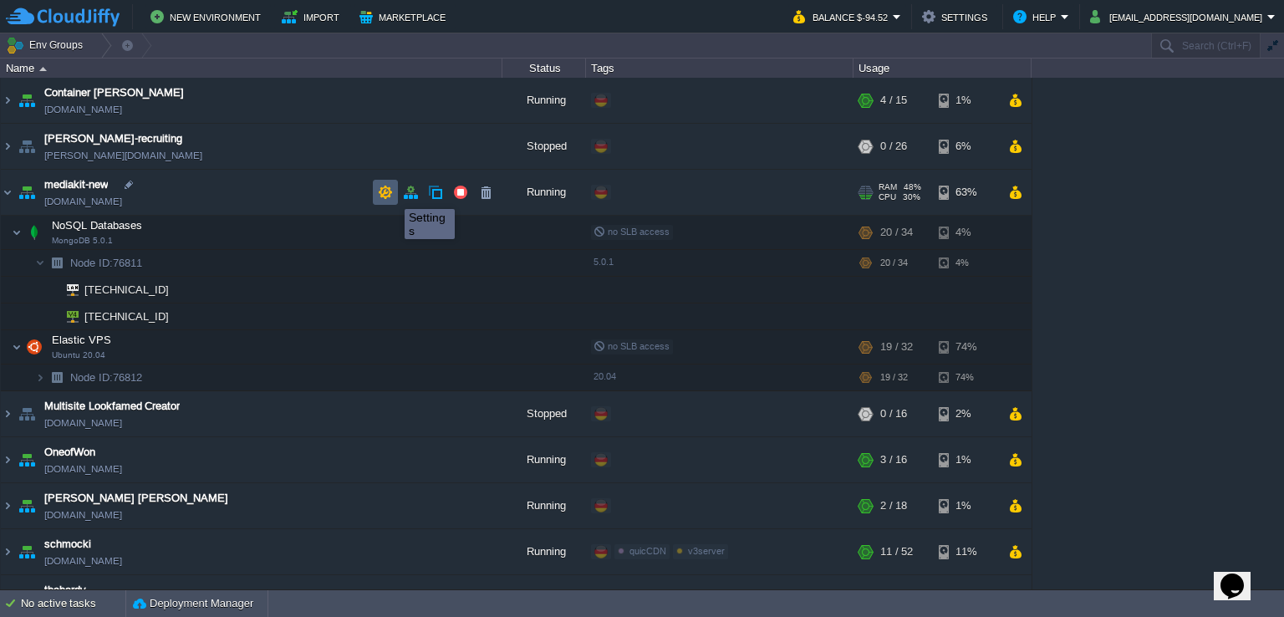
click at [387, 195] on button "button" at bounding box center [385, 192] width 15 height 15
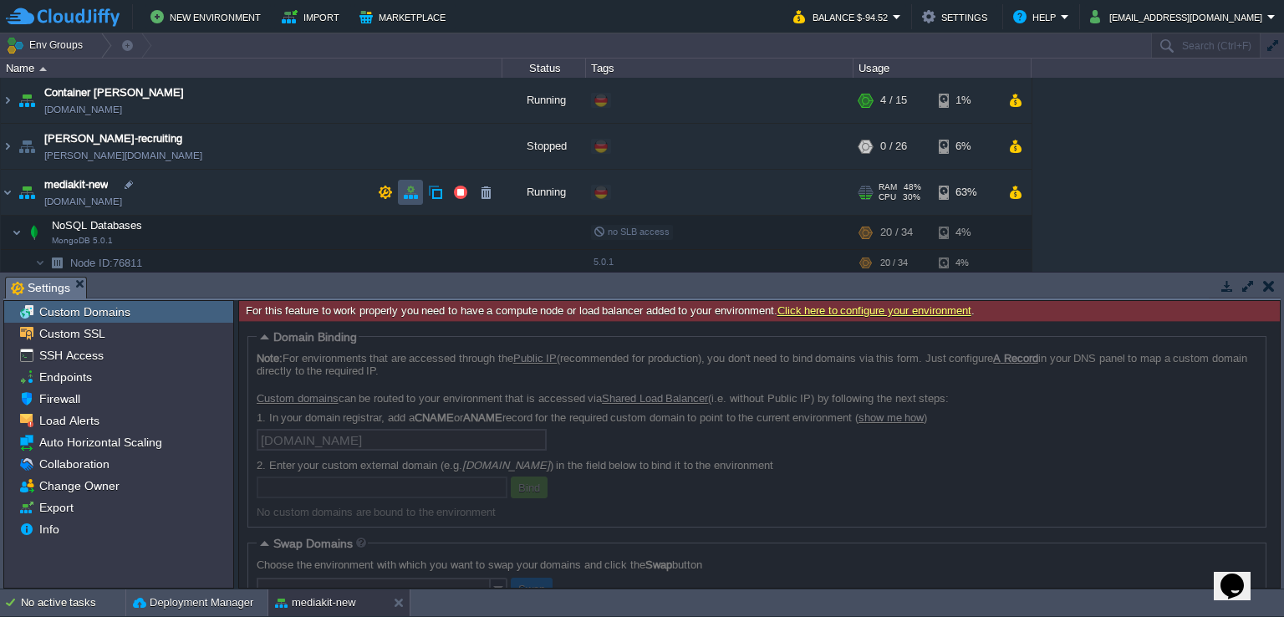
click at [406, 194] on button "button" at bounding box center [410, 192] width 15 height 15
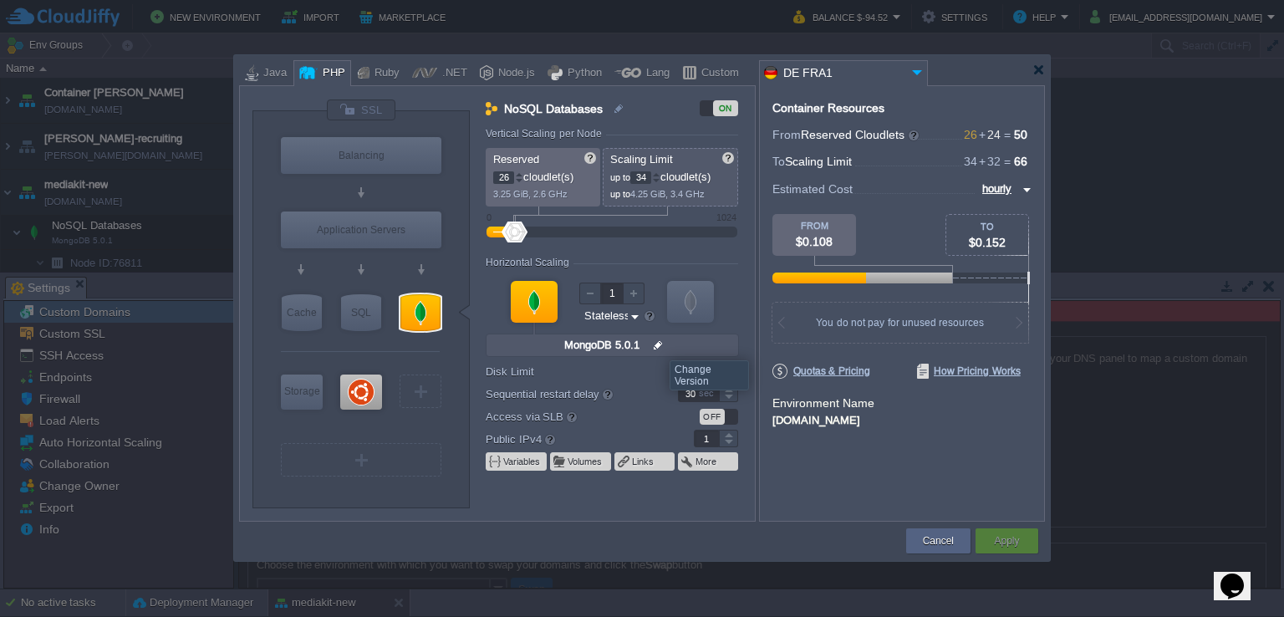
click at [657, 345] on img at bounding box center [659, 345] width 18 height 22
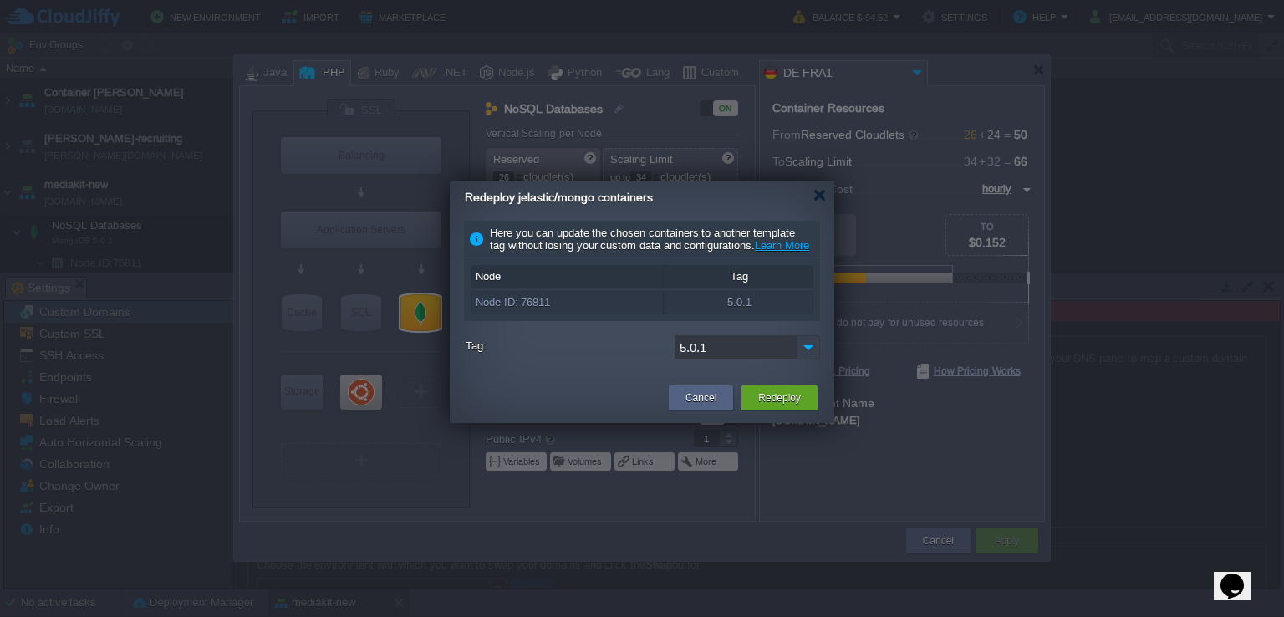
click at [811, 359] on img at bounding box center [808, 347] width 23 height 24
click at [521, 356] on label "Tag:" at bounding box center [568, 345] width 205 height 21
click at [675, 359] on input "5.0.1" at bounding box center [736, 347] width 122 height 24
click at [800, 359] on img at bounding box center [808, 347] width 23 height 24
click at [608, 364] on div "5.0.1" at bounding box center [643, 349] width 354 height 28
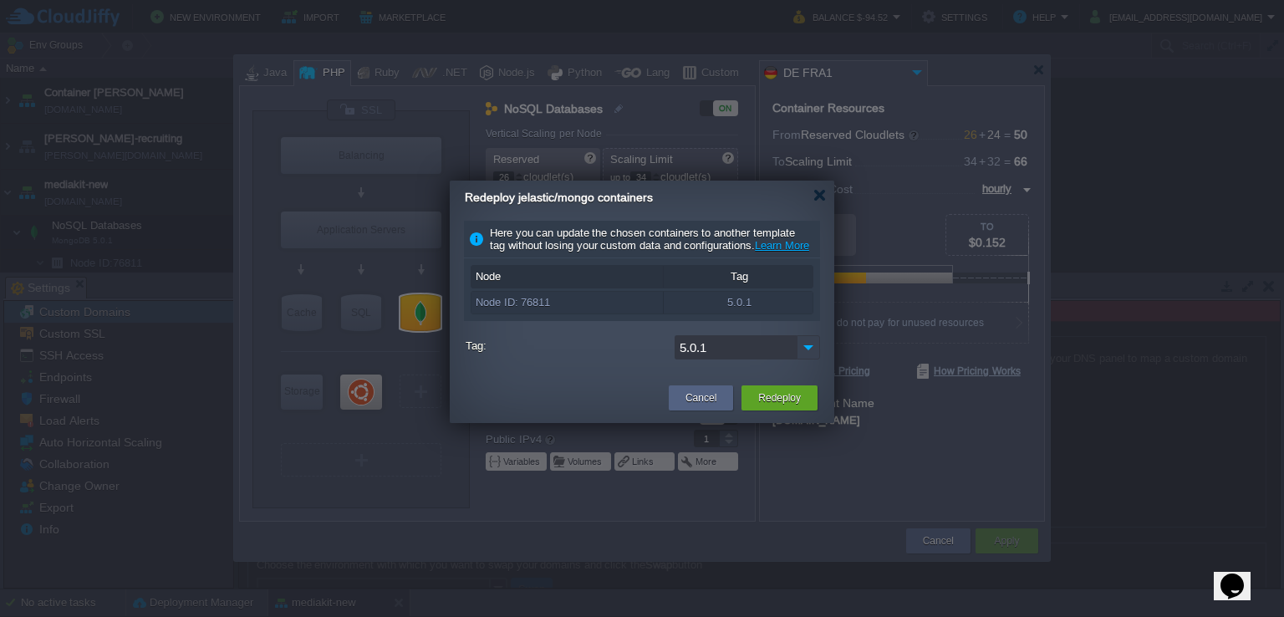
click at [808, 358] on img at bounding box center [808, 347] width 23 height 24
click at [686, 410] on div "Cancel" at bounding box center [700, 397] width 39 height 25
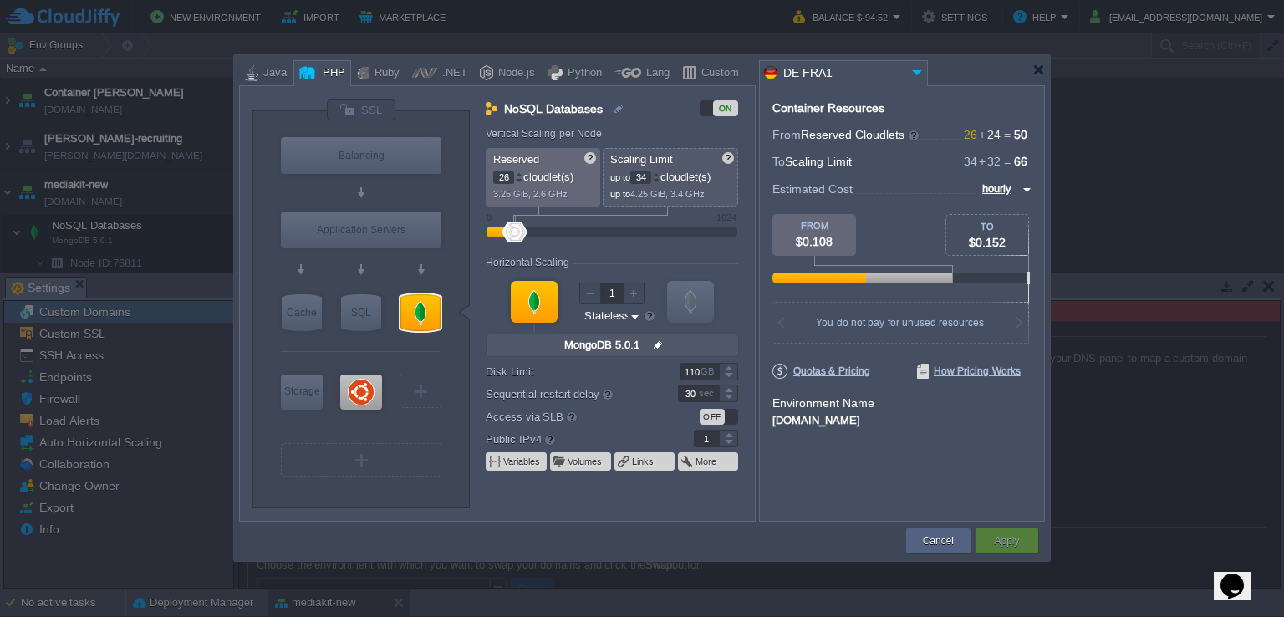
click at [632, 315] on img at bounding box center [635, 316] width 13 height 16
click at [659, 349] on img at bounding box center [659, 345] width 18 height 22
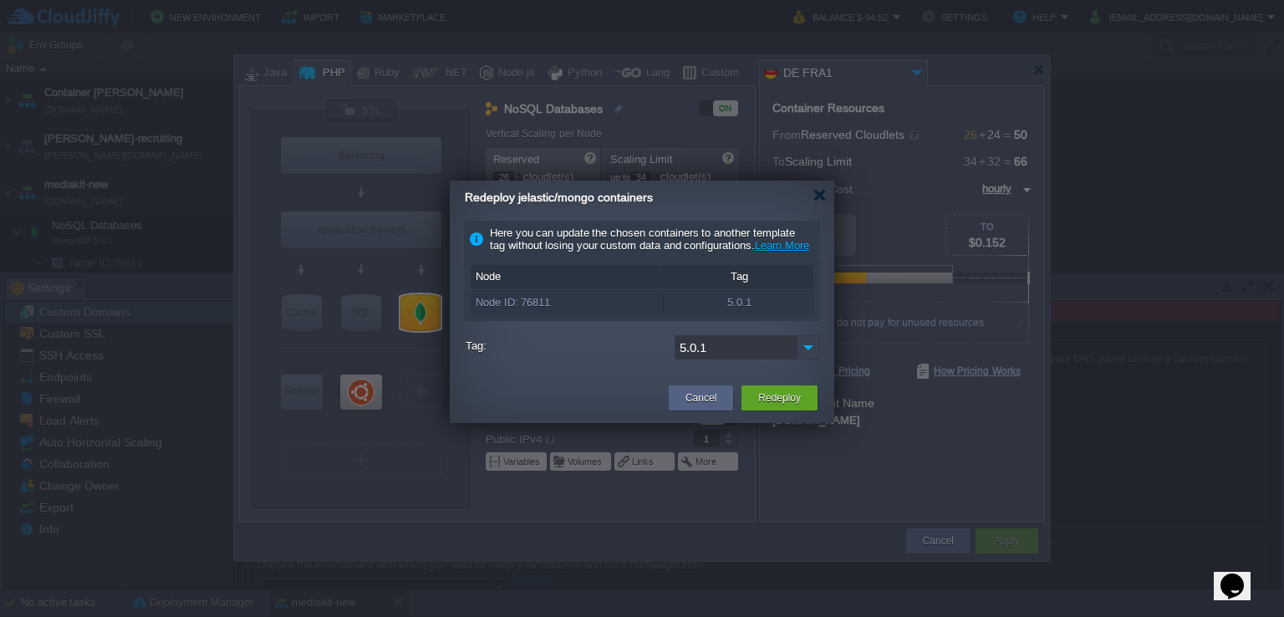
click at [806, 359] on img at bounding box center [808, 347] width 23 height 24
click at [822, 194] on div at bounding box center [819, 195] width 13 height 13
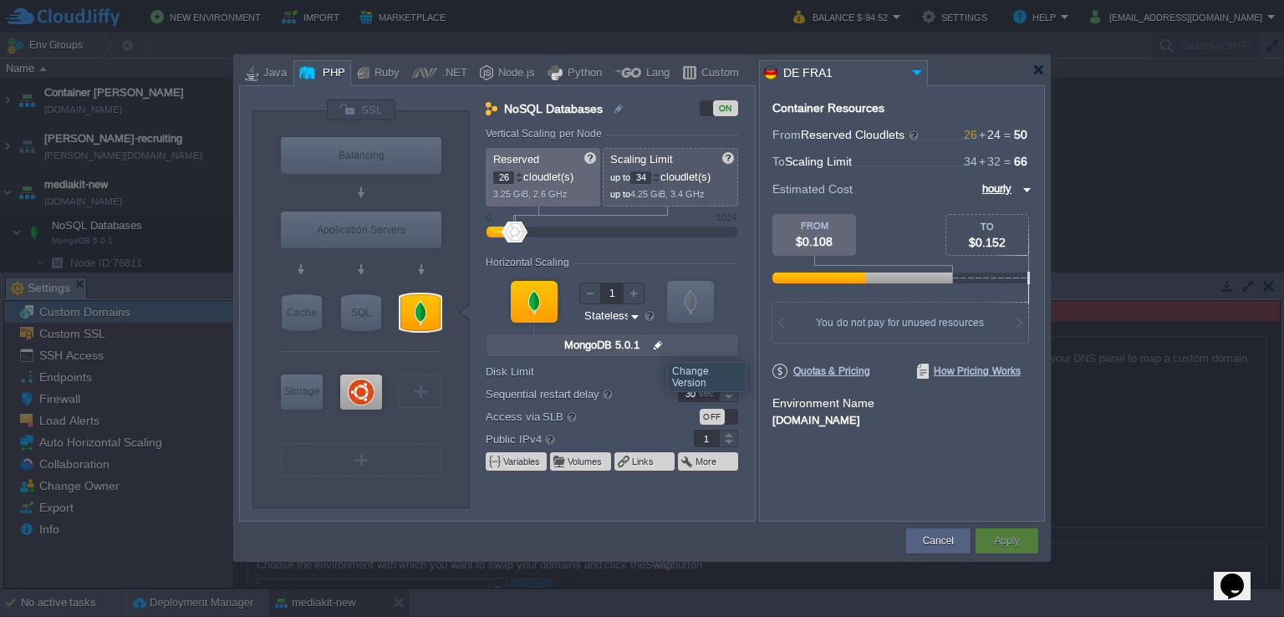
click at [655, 347] on img at bounding box center [659, 345] width 18 height 22
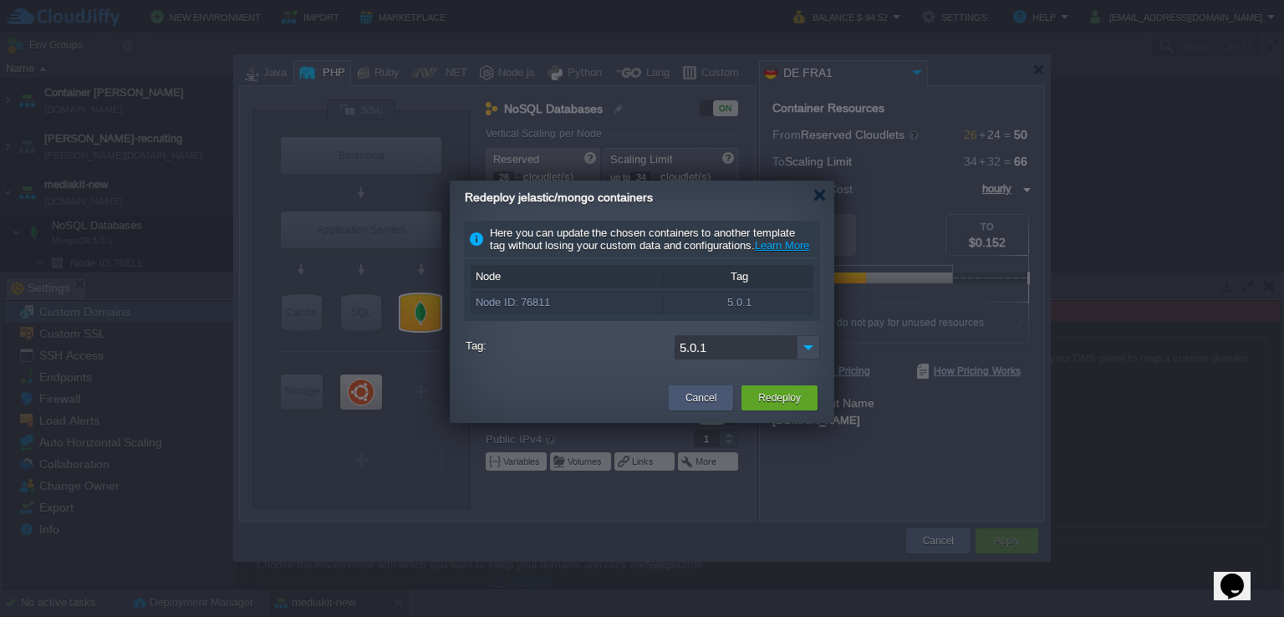
click at [701, 406] on button "Cancel" at bounding box center [701, 398] width 31 height 17
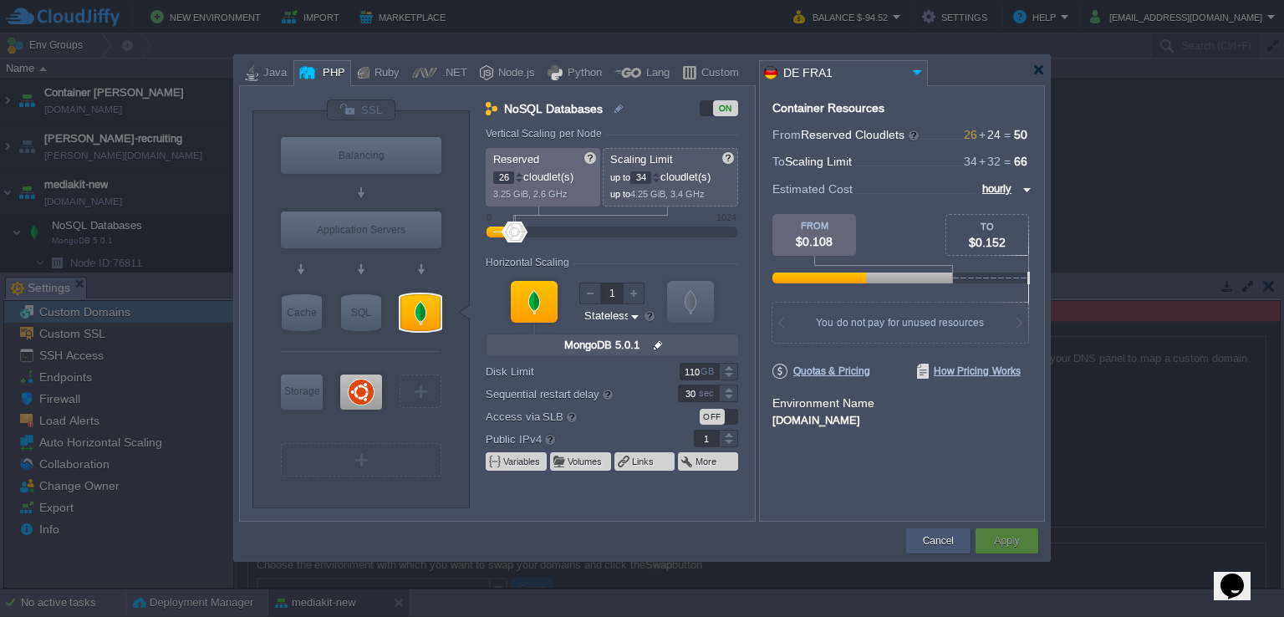
click at [920, 538] on div "Cancel" at bounding box center [938, 540] width 39 height 25
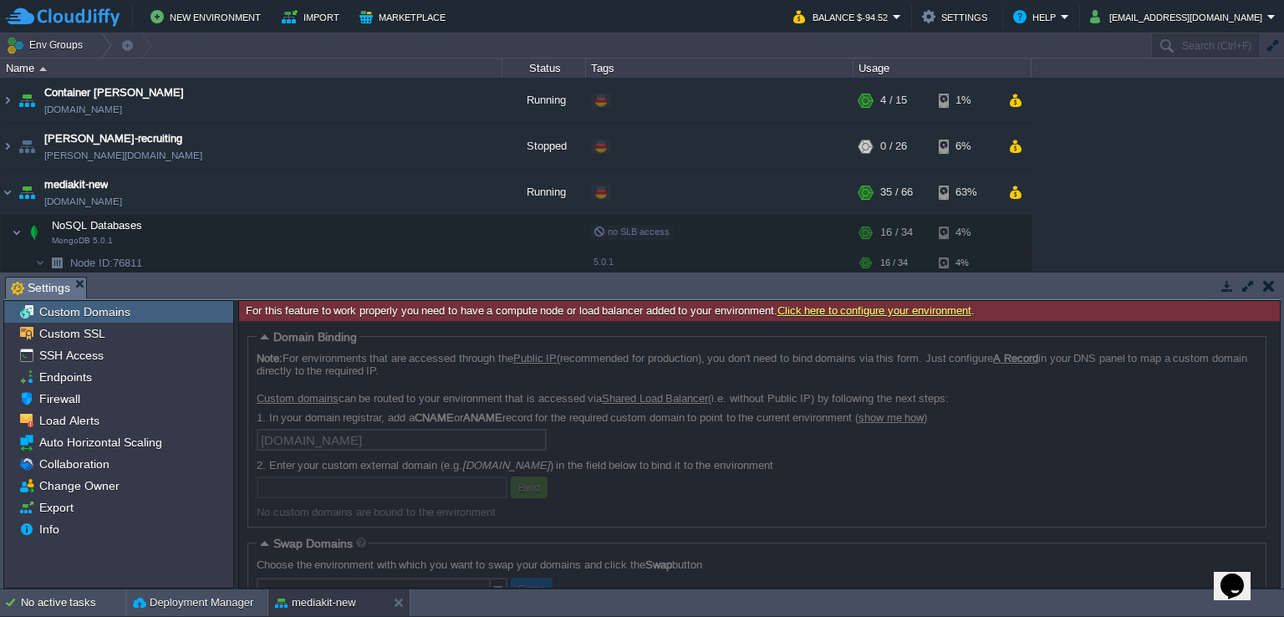
click at [1273, 283] on button "button" at bounding box center [1269, 285] width 12 height 15
